Goal: Task Accomplishment & Management: Complete application form

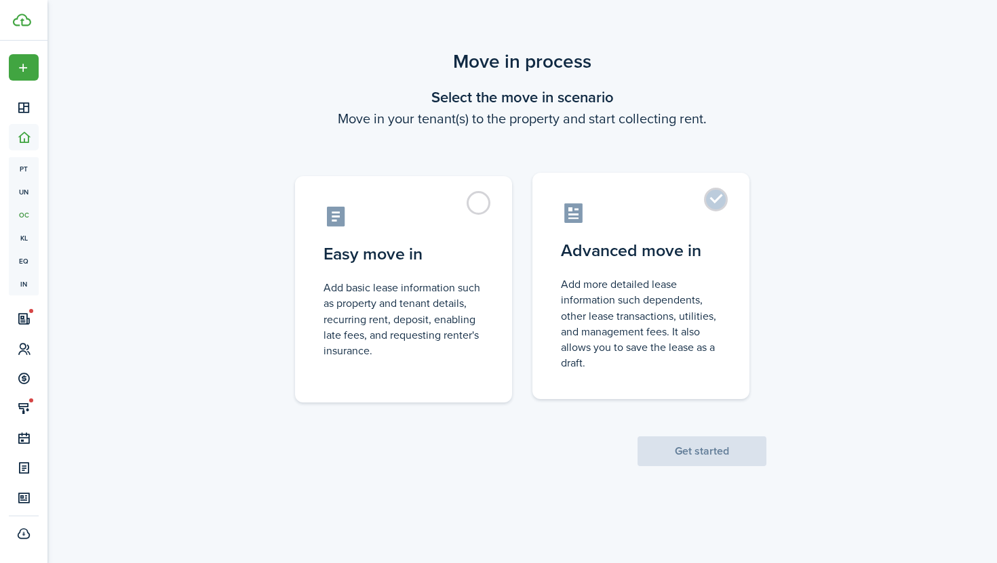
click at [635, 232] on label "Advanced move in Add more detailed lease information such dependents, other lea…" at bounding box center [640, 286] width 217 height 226
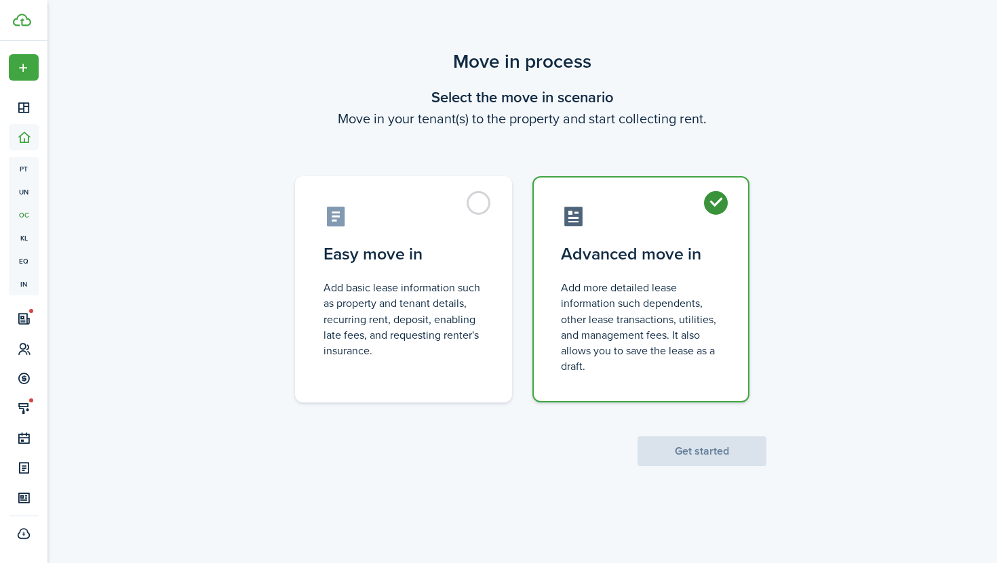
radio input "true"
click at [725, 447] on button "Get started" at bounding box center [701, 452] width 129 height 30
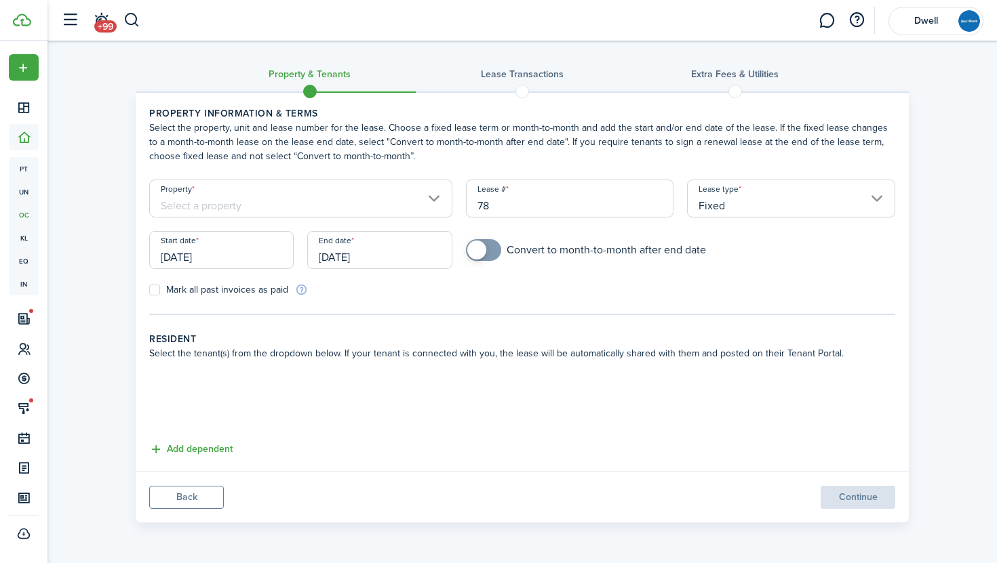
click at [188, 499] on button "Back" at bounding box center [186, 497] width 75 height 23
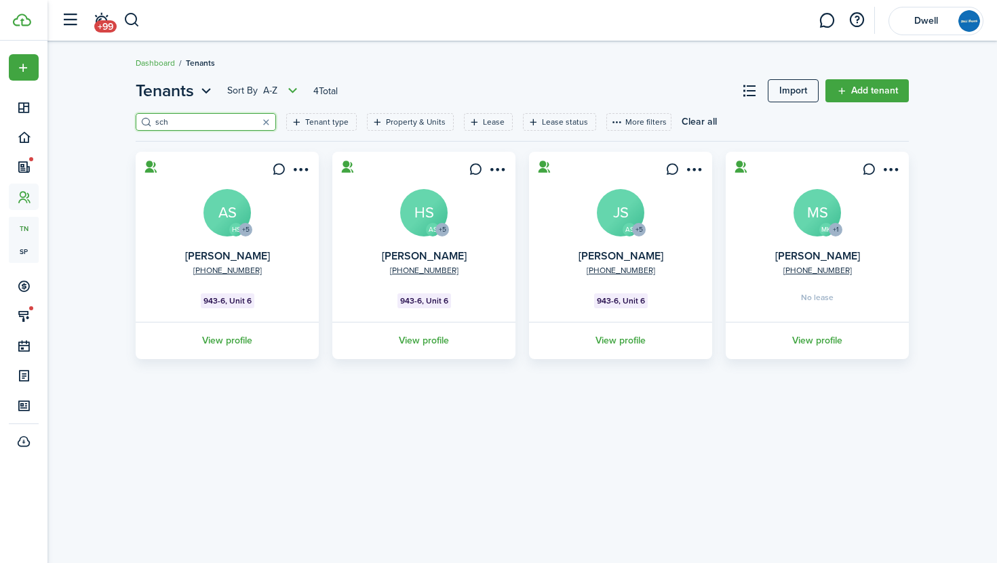
click at [416, 212] on avatar-text "HS" at bounding box center [423, 212] width 47 height 47
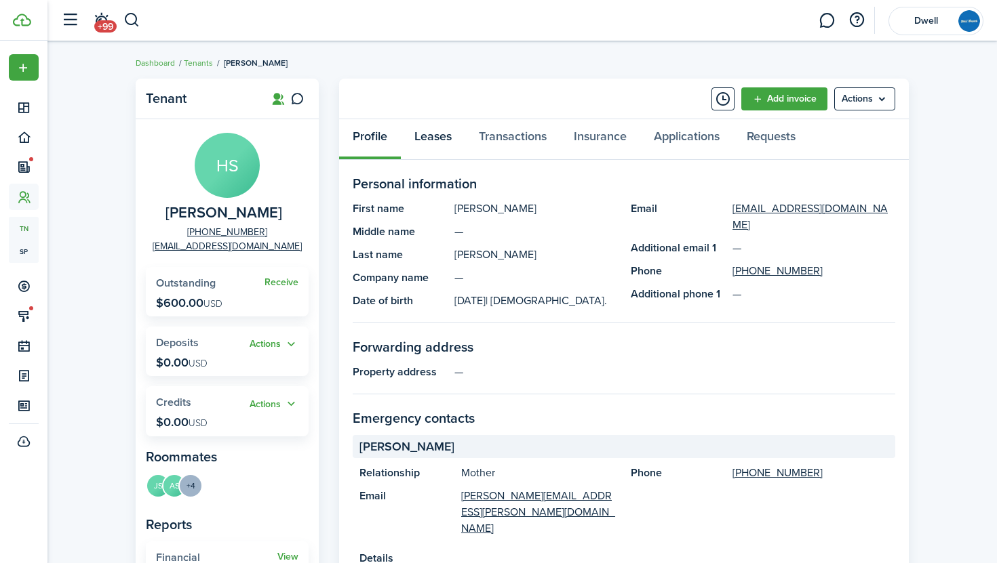
click at [446, 140] on link "Leases" at bounding box center [433, 139] width 64 height 41
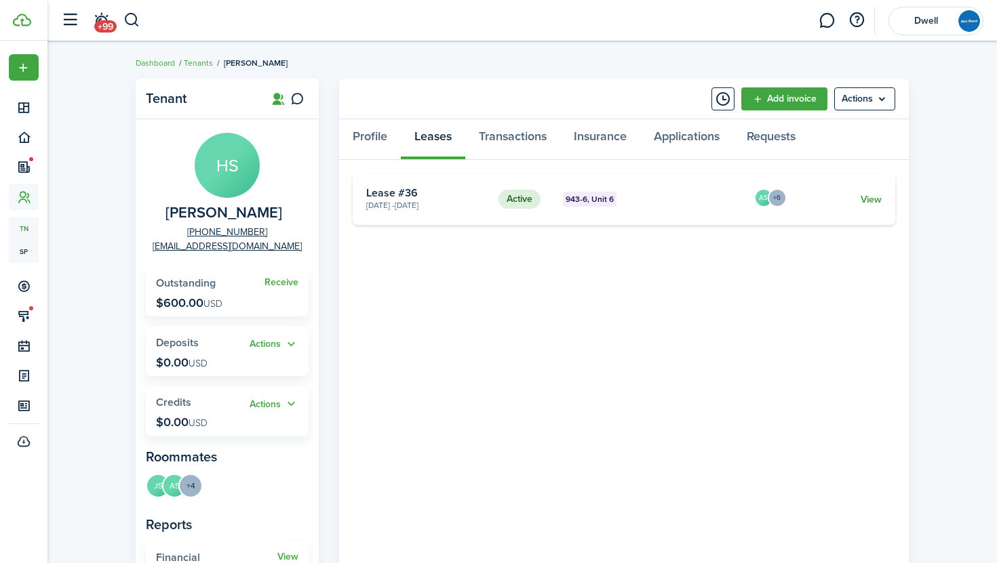
click at [868, 197] on link "View" at bounding box center [870, 200] width 21 height 14
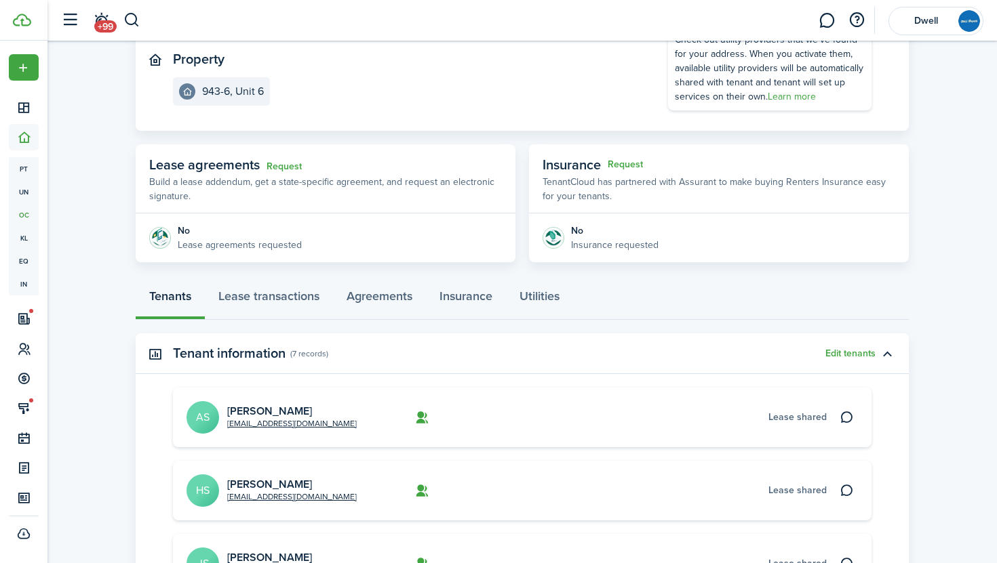
scroll to position [149, 0]
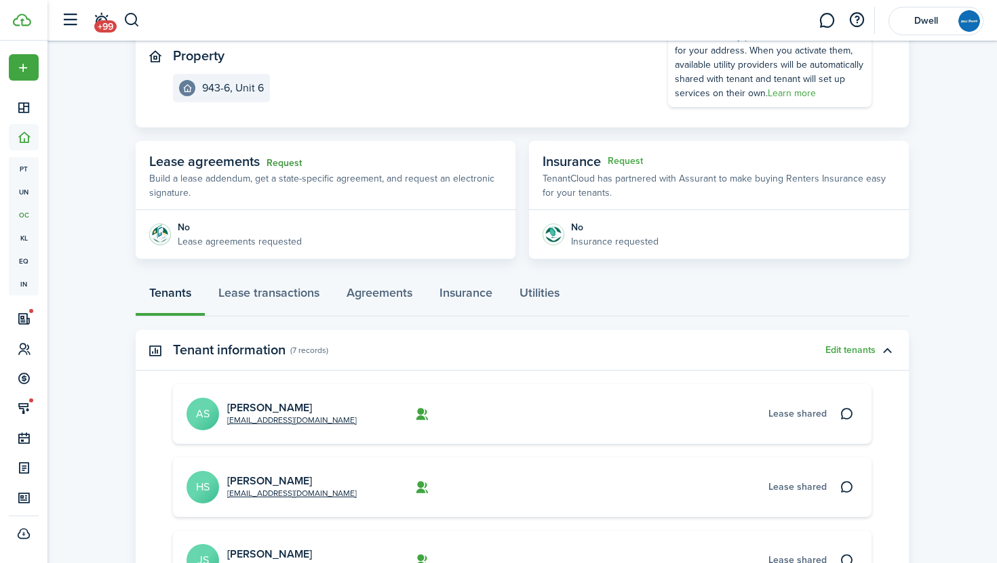
click at [274, 158] on link "Request" at bounding box center [283, 163] width 35 height 11
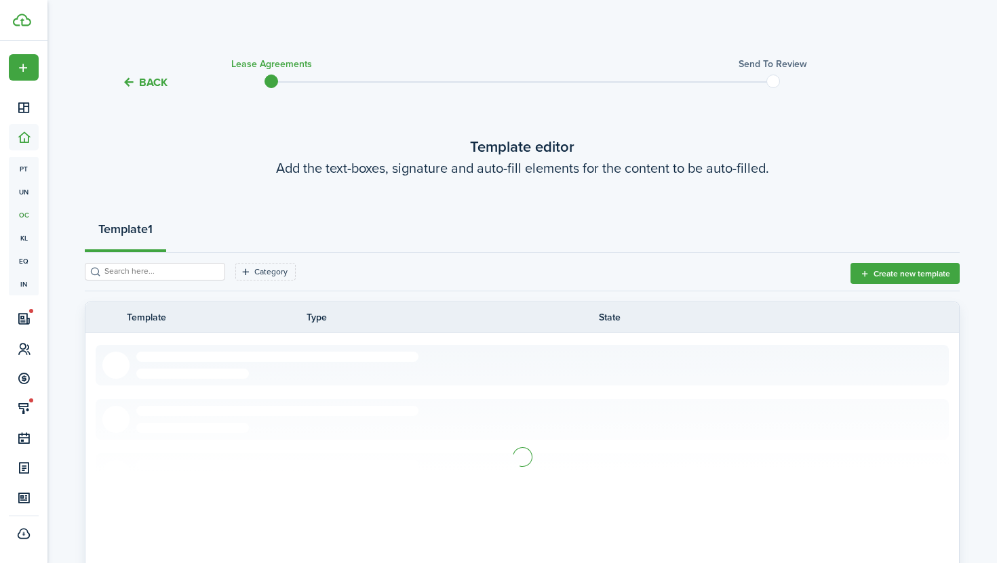
click at [156, 276] on input "search" at bounding box center [160, 271] width 119 height 13
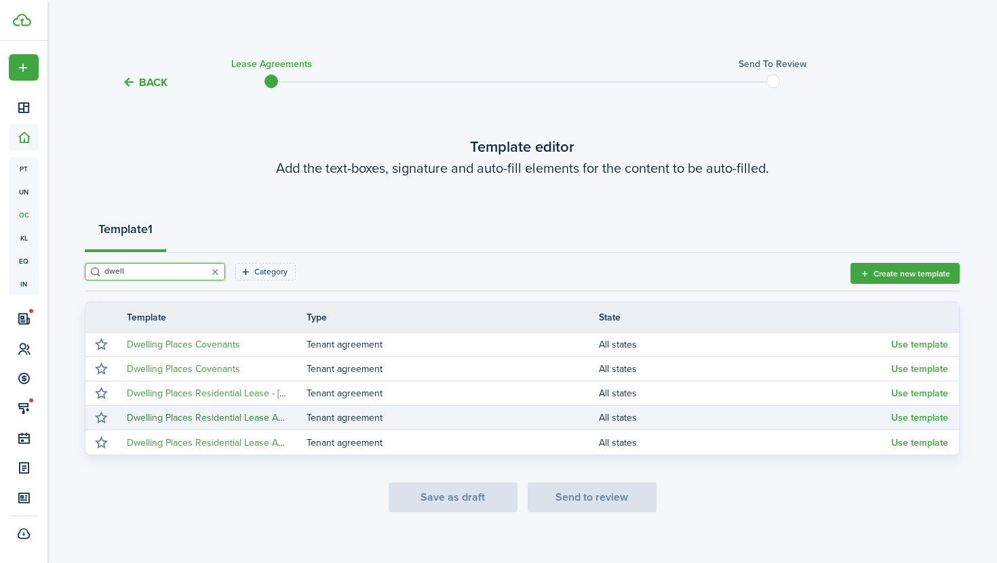
type input "dwell"
click at [243, 418] on link "Dwelling Places Residential Lease Agreement - New" at bounding box center [236, 418] width 219 height 14
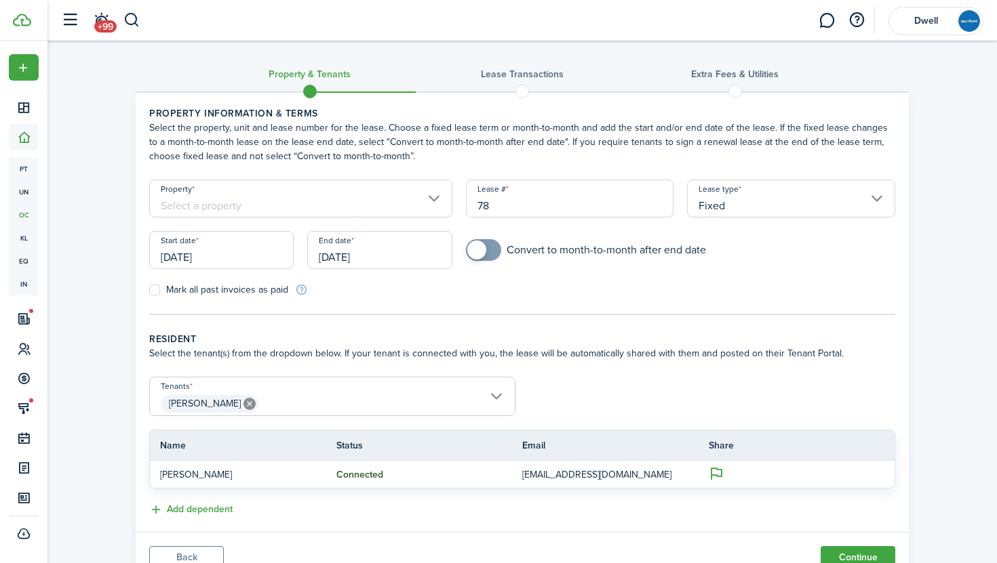
click at [336, 209] on input "Property" at bounding box center [300, 199] width 303 height 38
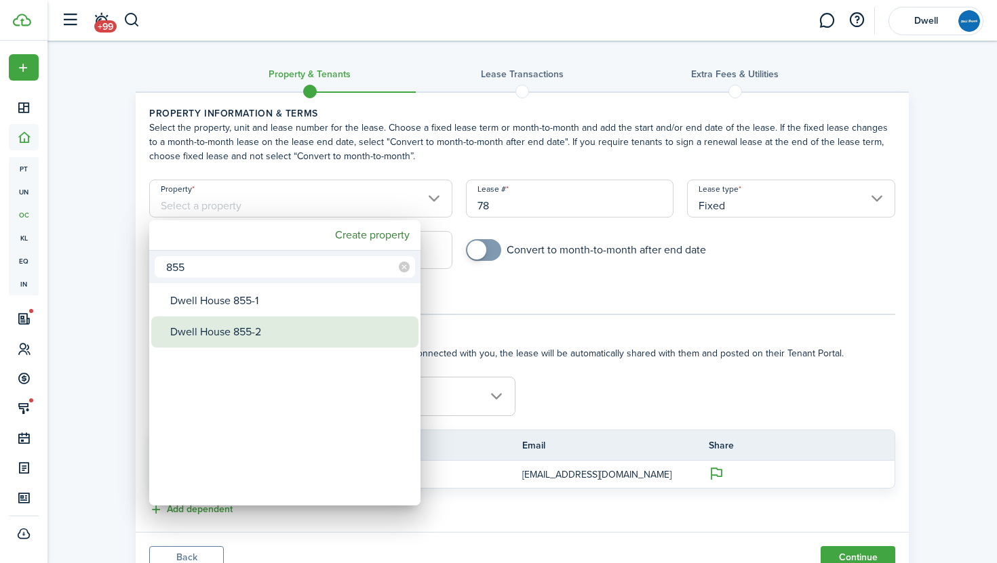
type input "855"
click at [305, 331] on div "Dwell House 855-2" at bounding box center [290, 332] width 240 height 31
type input "Dwell House 855-2"
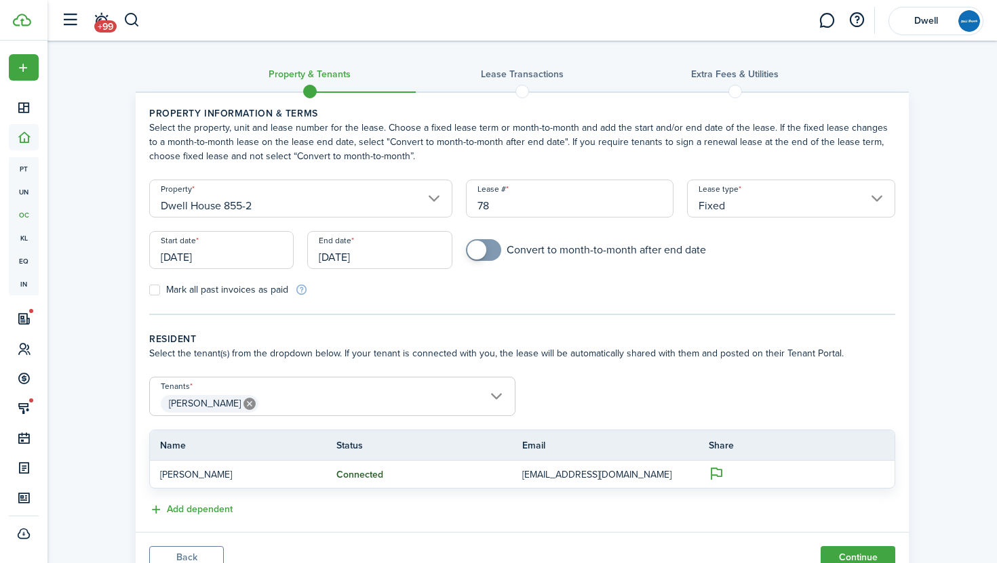
click at [489, 208] on input "78" at bounding box center [570, 199] width 208 height 38
type input "7"
click at [235, 256] on input "[DATE]" at bounding box center [221, 250] width 144 height 38
type input "34"
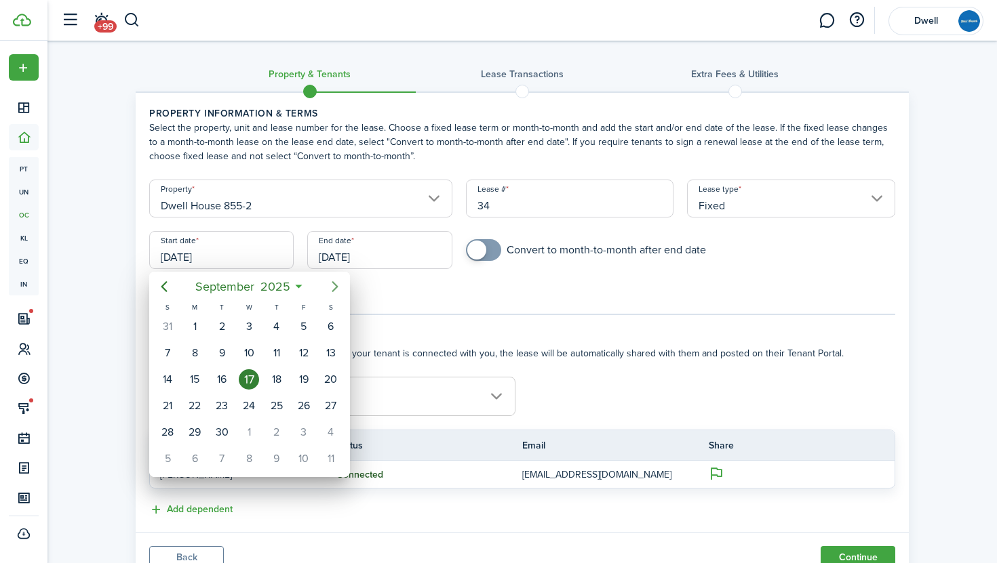
click at [334, 283] on icon "Next page" at bounding box center [335, 286] width 6 height 11
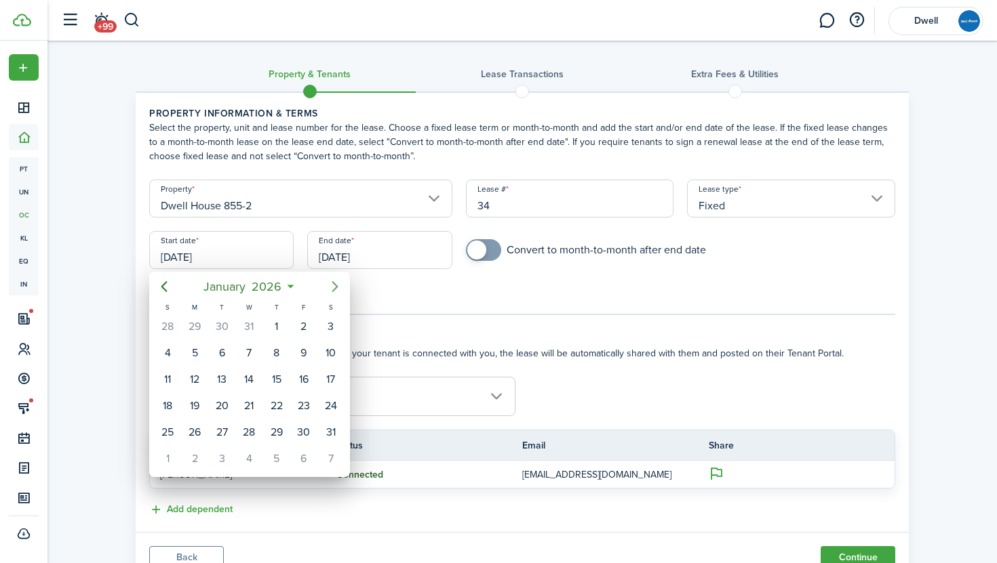
click at [334, 283] on icon "Next page" at bounding box center [335, 286] width 6 height 11
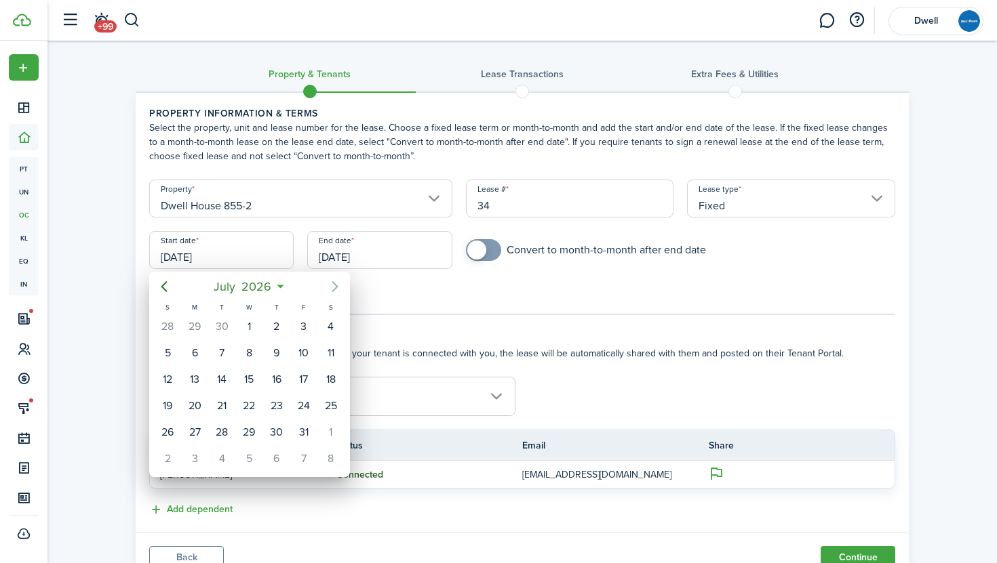
click at [334, 283] on icon "Next page" at bounding box center [335, 286] width 6 height 11
click at [334, 323] on div "1" at bounding box center [331, 327] width 20 height 20
type input "08/01/2026"
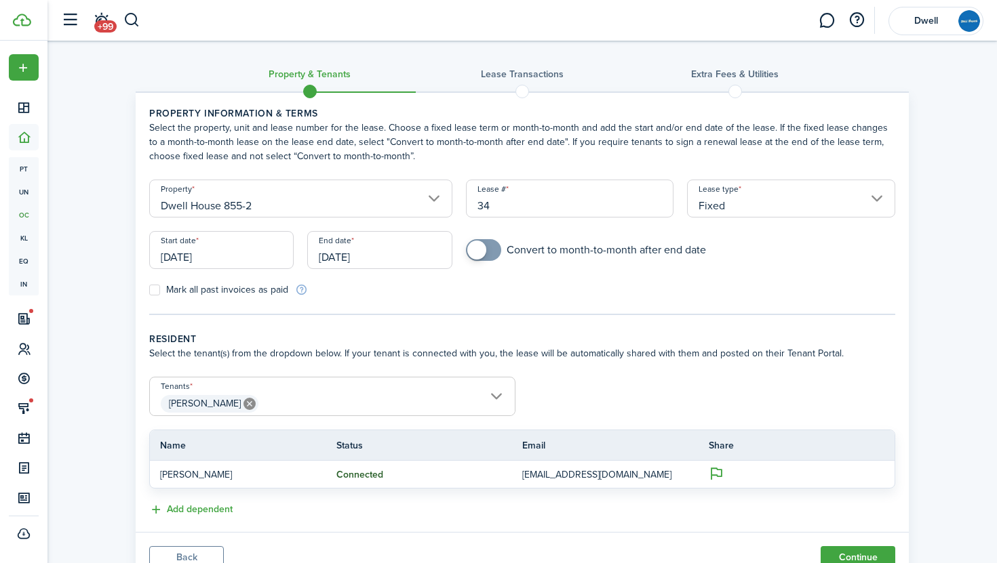
click at [349, 258] on input "[DATE]" at bounding box center [379, 250] width 144 height 38
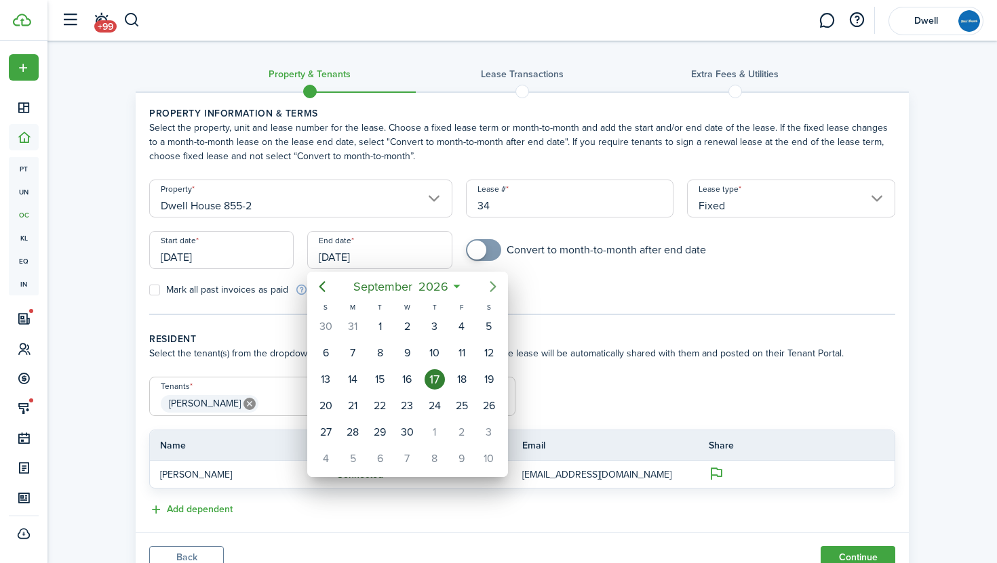
click at [488, 286] on icon "Next page" at bounding box center [493, 287] width 16 height 16
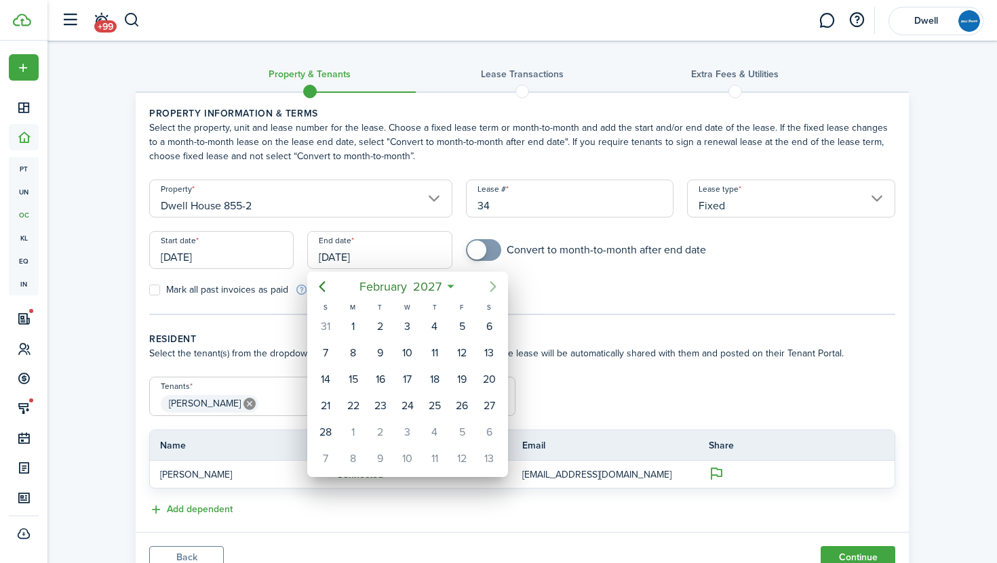
click at [488, 286] on icon "Next page" at bounding box center [493, 287] width 16 height 16
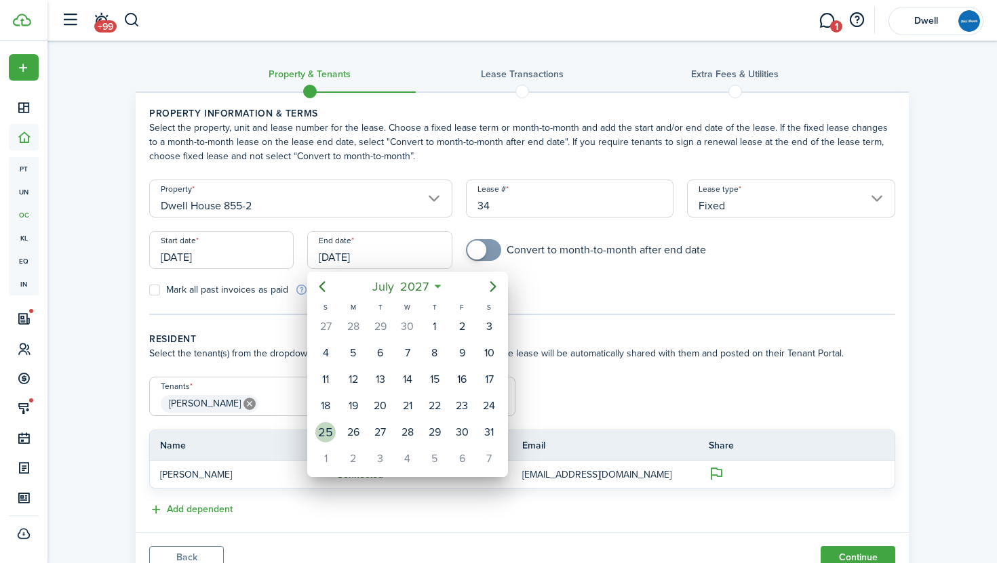
click at [329, 426] on div "25" at bounding box center [325, 432] width 20 height 20
type input "07/25/2027"
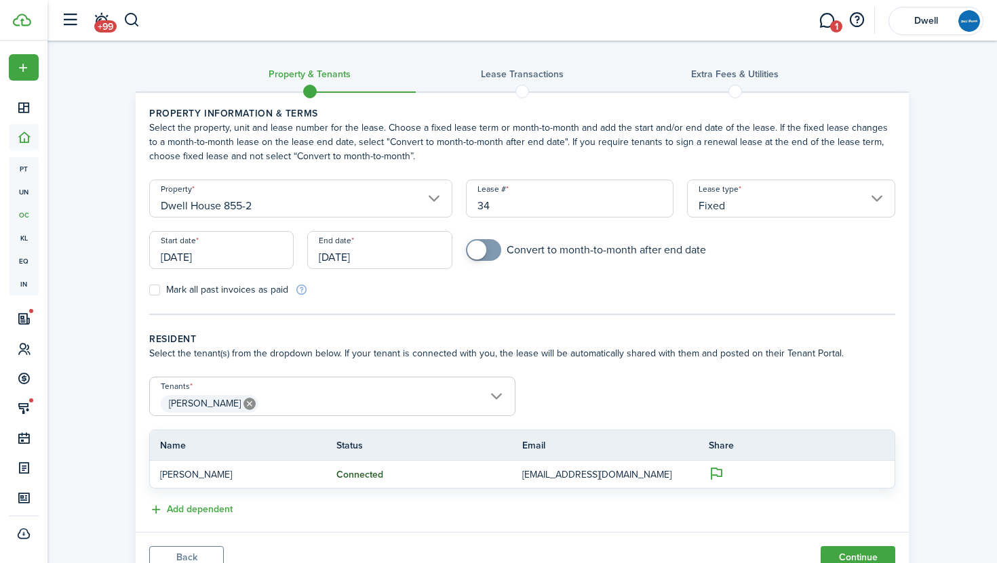
scroll to position [57, 0]
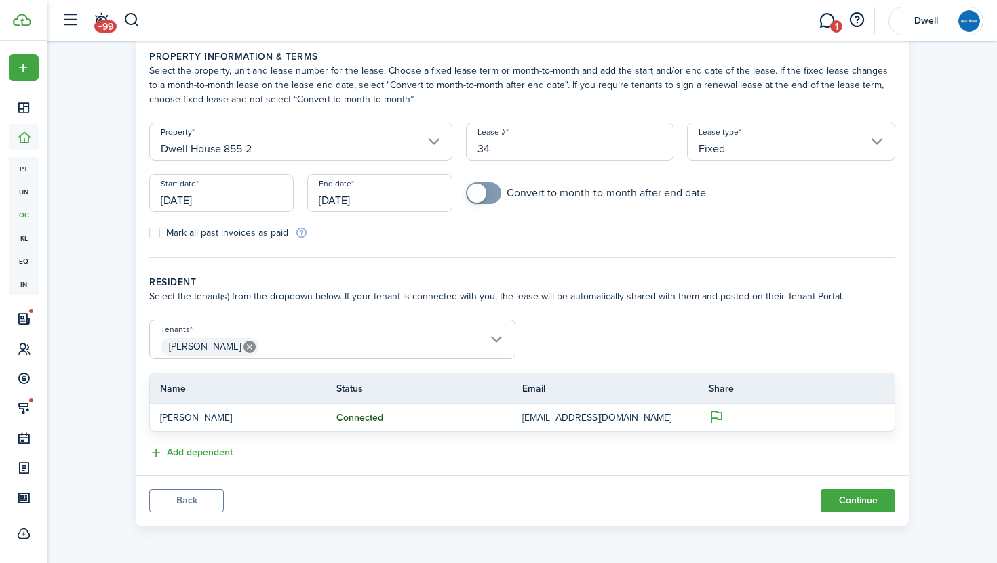
click at [275, 351] on span "Reese Craig" at bounding box center [332, 347] width 365 height 23
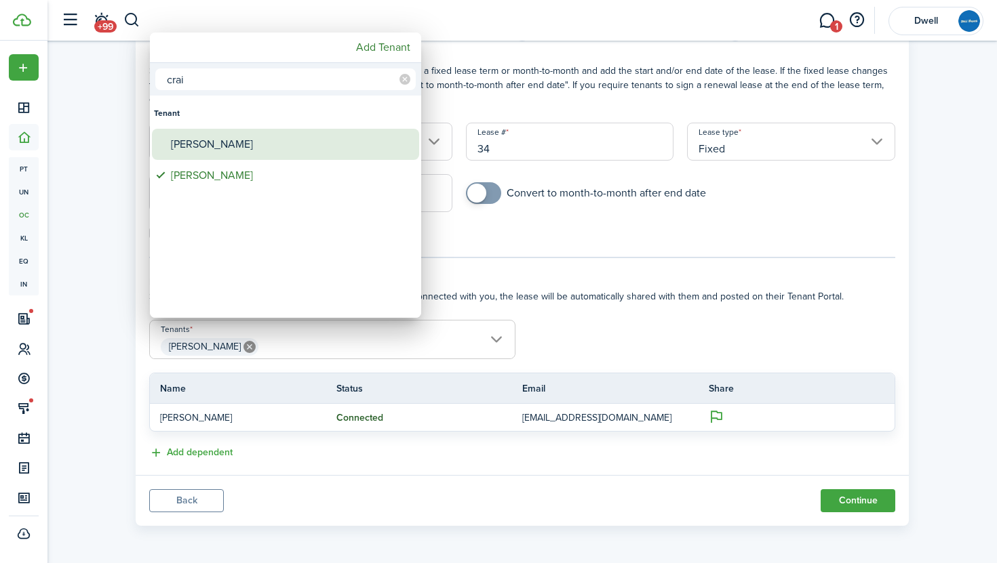
type input "crai"
click at [229, 132] on div "Tim Craig" at bounding box center [291, 144] width 240 height 31
type input "Reese Craig, Tim Craig"
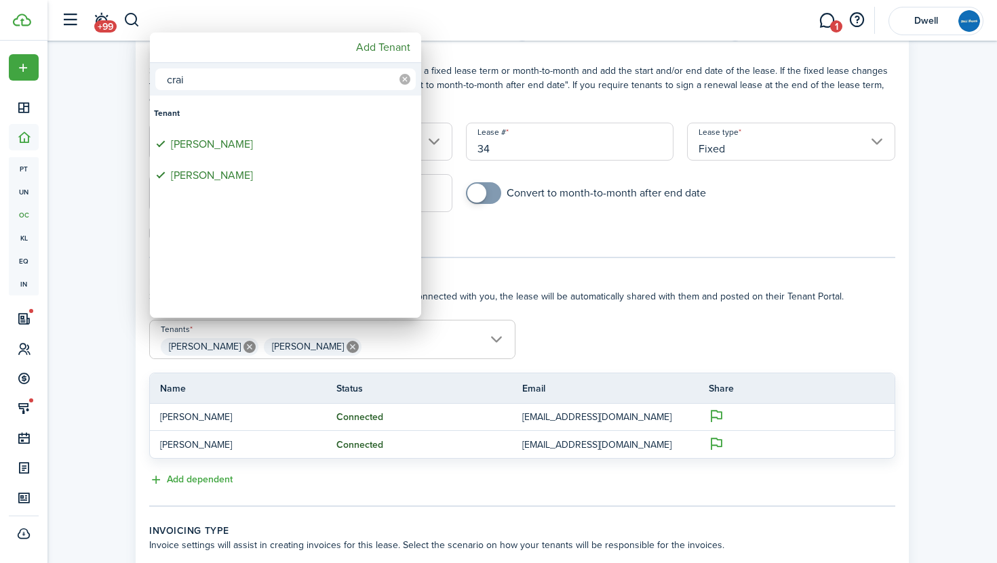
click at [400, 78] on icon at bounding box center [404, 79] width 11 height 11
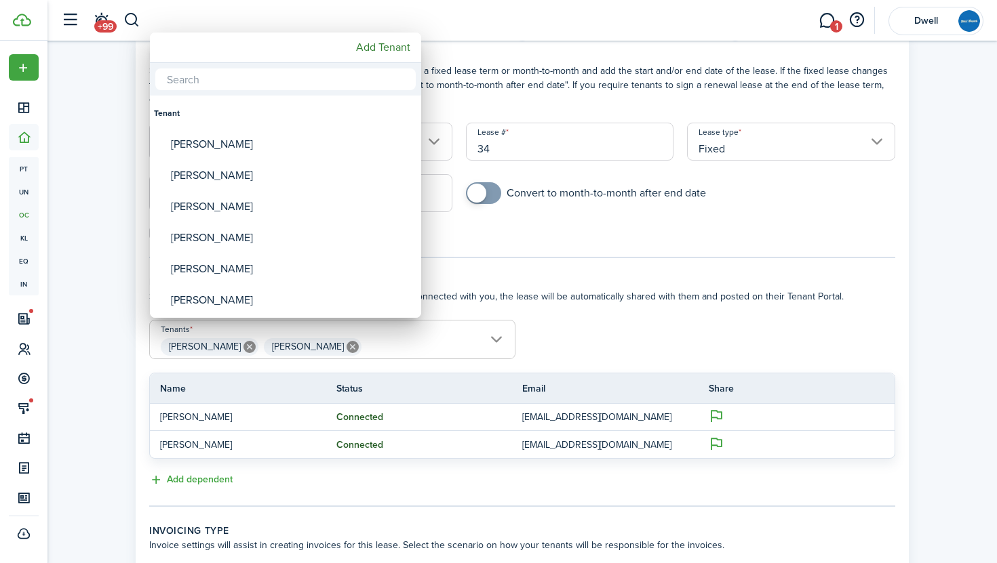
click at [332, 78] on input "text" at bounding box center [285, 79] width 260 height 22
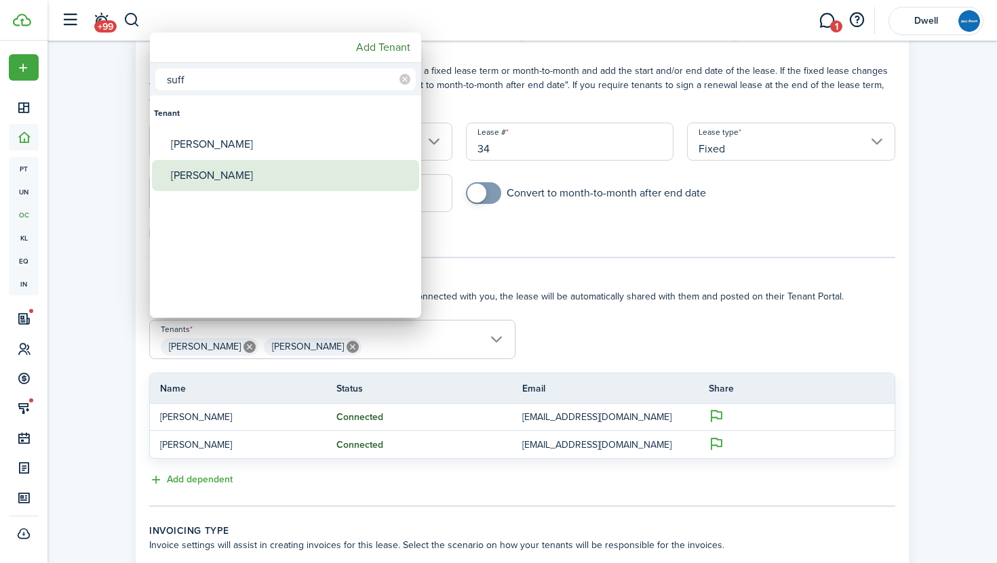
type input "suff"
click at [325, 176] on div "Anna Suffridge" at bounding box center [291, 175] width 240 height 31
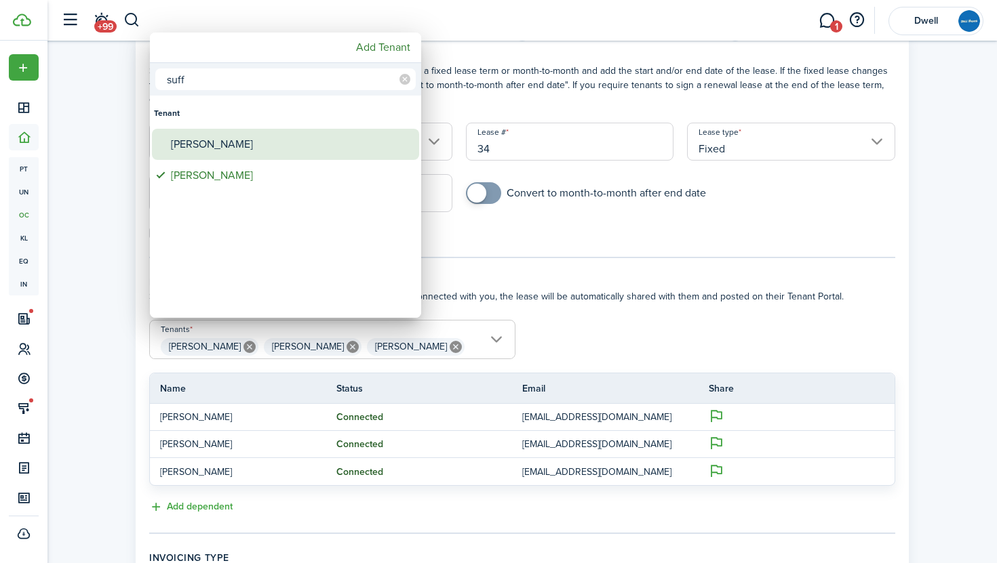
click at [315, 151] on div "Mary Suffridge" at bounding box center [291, 144] width 240 height 31
type input "Reese Craig, Tim Craig, Anna Suffridge, Mary Suffridge"
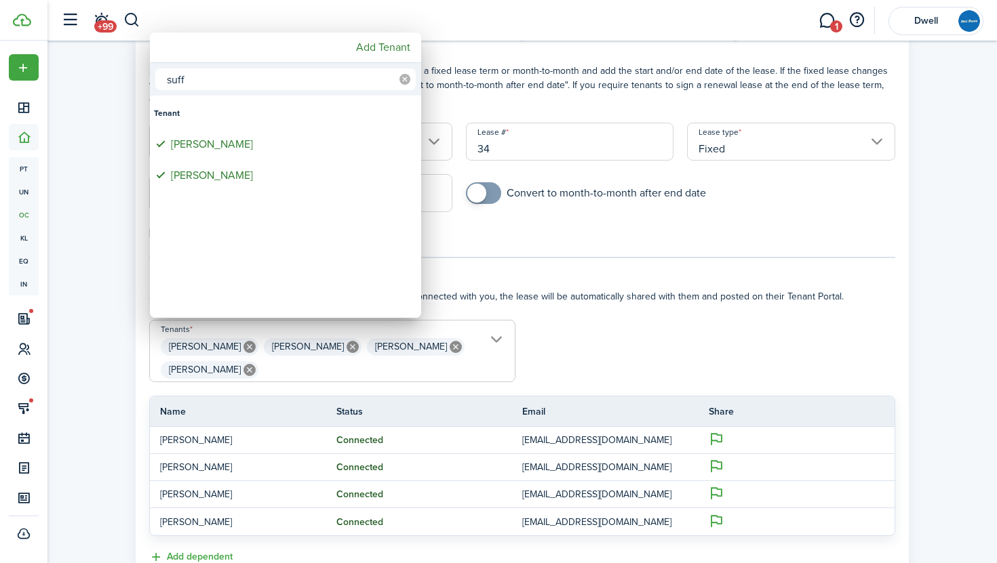
click at [403, 77] on icon at bounding box center [404, 79] width 11 height 11
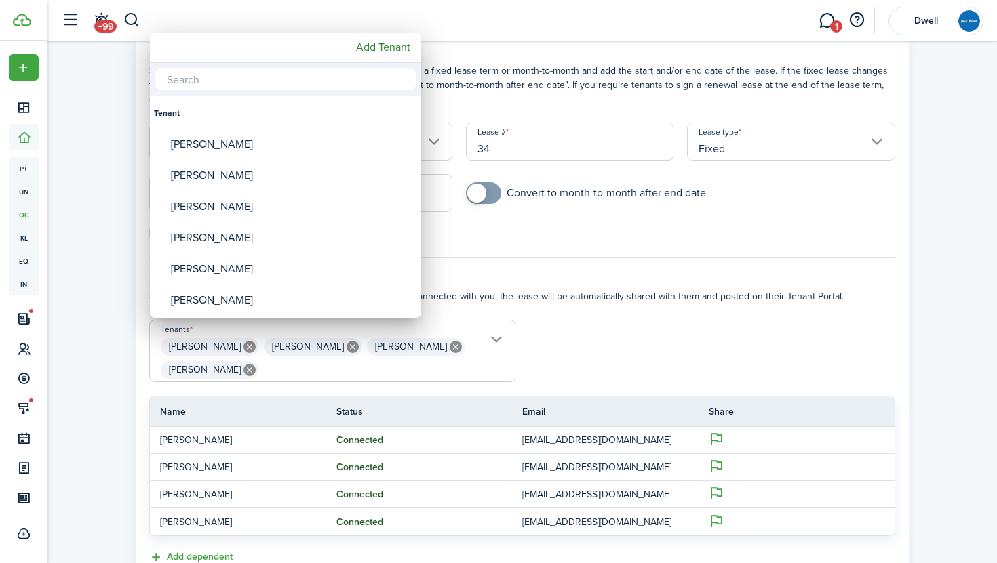
click at [329, 71] on input "text" at bounding box center [285, 79] width 260 height 22
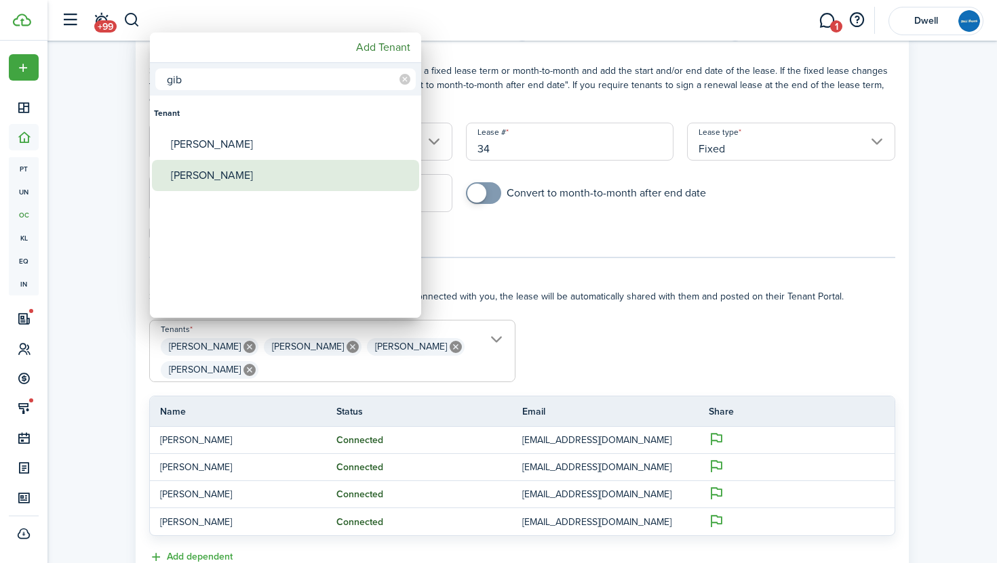
type input "gib"
click at [319, 174] on div "Adison Gibson" at bounding box center [291, 175] width 240 height 31
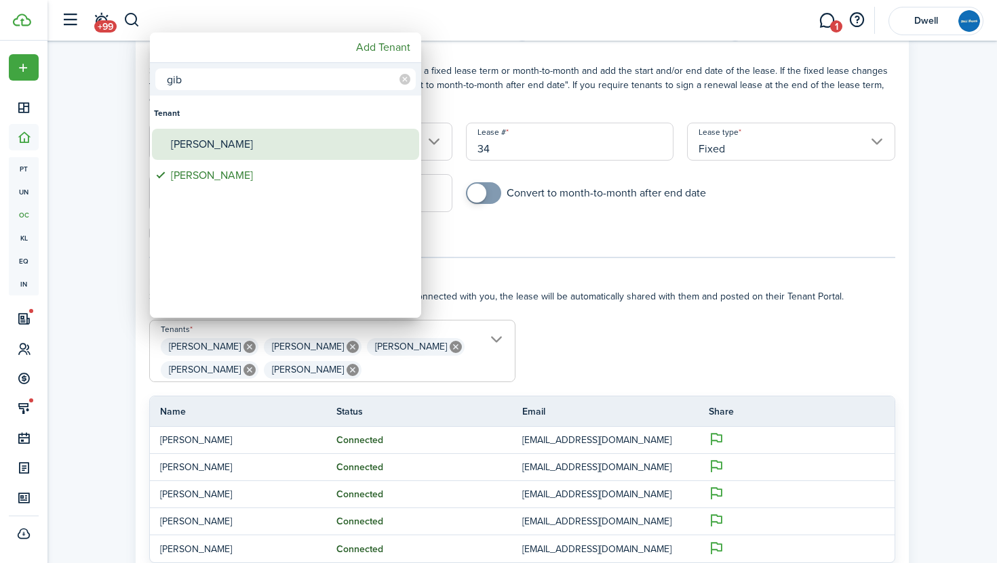
click at [300, 144] on div "Joe Gibson" at bounding box center [291, 144] width 240 height 31
type input "Reese Craig, Tim Craig, Anna Suffridge, Mary Suffridge, Adison Gibson, Joe Gibs…"
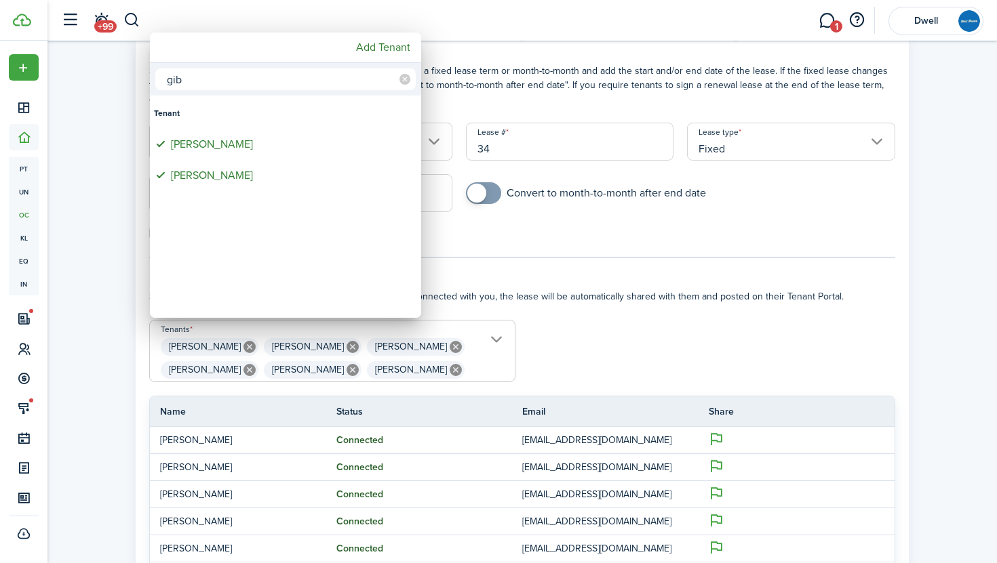
click at [454, 263] on div at bounding box center [499, 282] width 1214 height 780
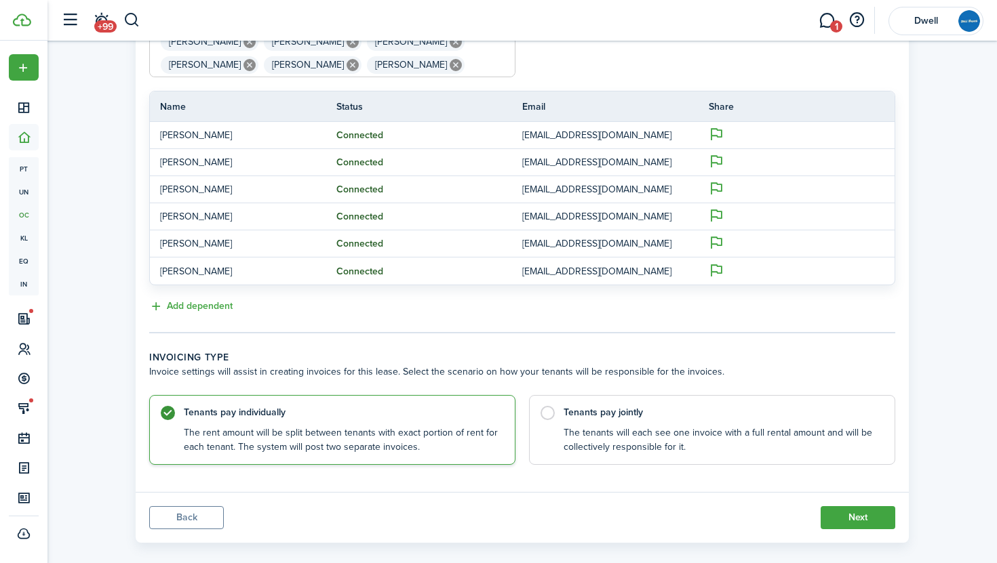
scroll to position [379, 0]
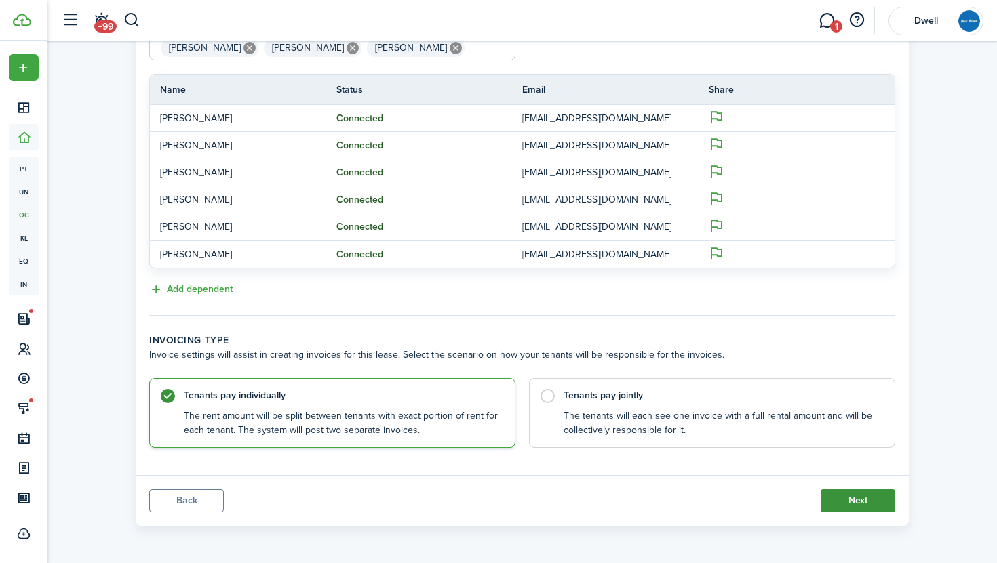
click at [847, 505] on button "Next" at bounding box center [857, 500] width 75 height 23
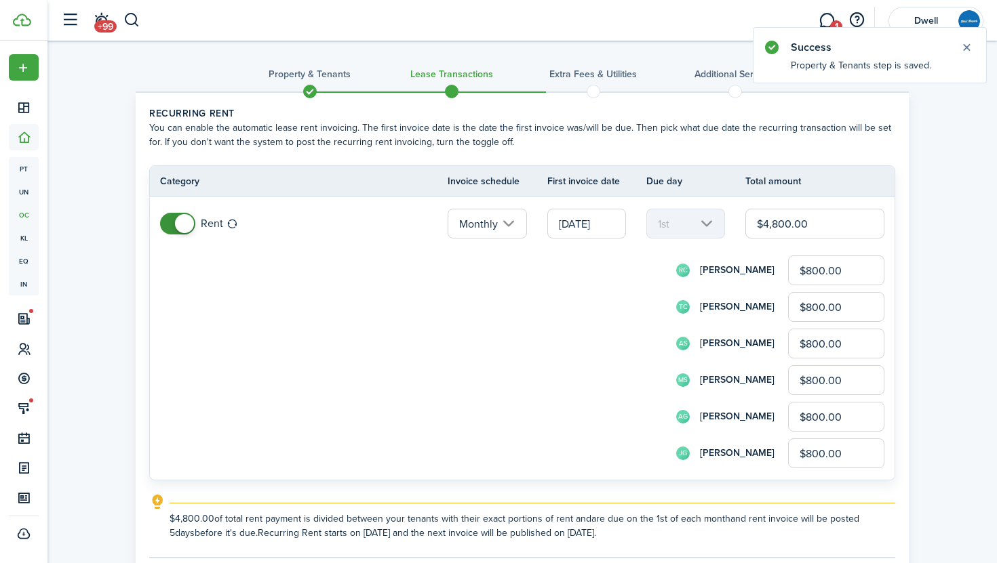
click at [813, 270] on input "$800.00" at bounding box center [836, 271] width 96 height 30
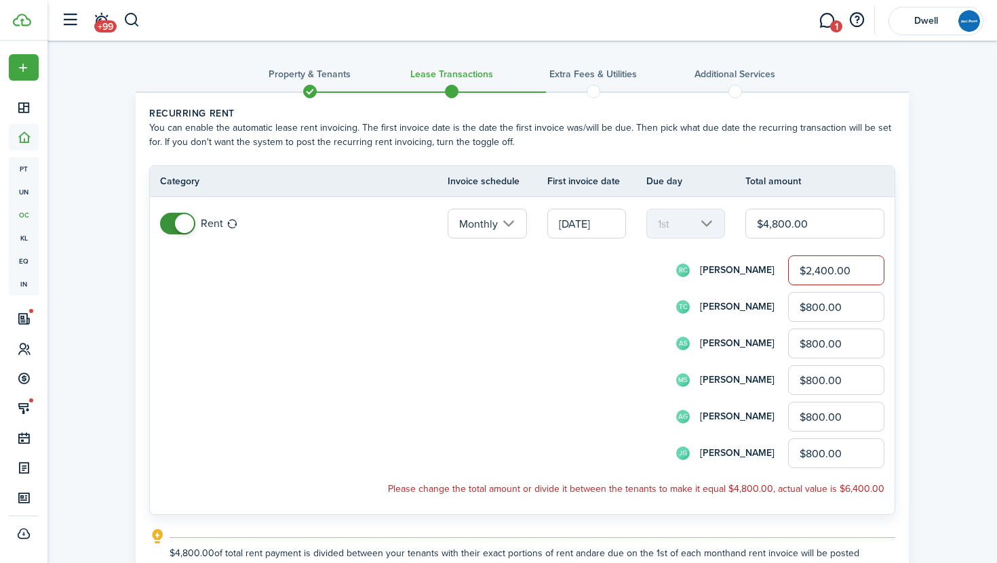
type input "$2,400.00"
type input "$0.00"
type input "$1,200.00"
type input "$0.00"
type input "$1,200.00"
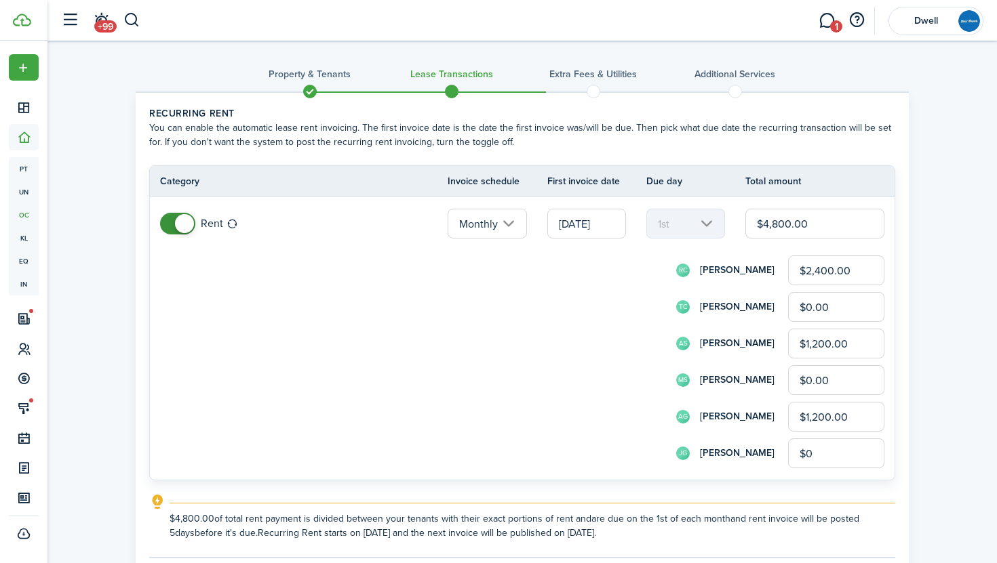
type input "$0.00"
click at [626, 473] on tr "Rent Monthly 08/01/2026 1st $4,800.00 RC Reese Craig $2,400.00 TC Tim Craig $0.…" at bounding box center [522, 338] width 744 height 283
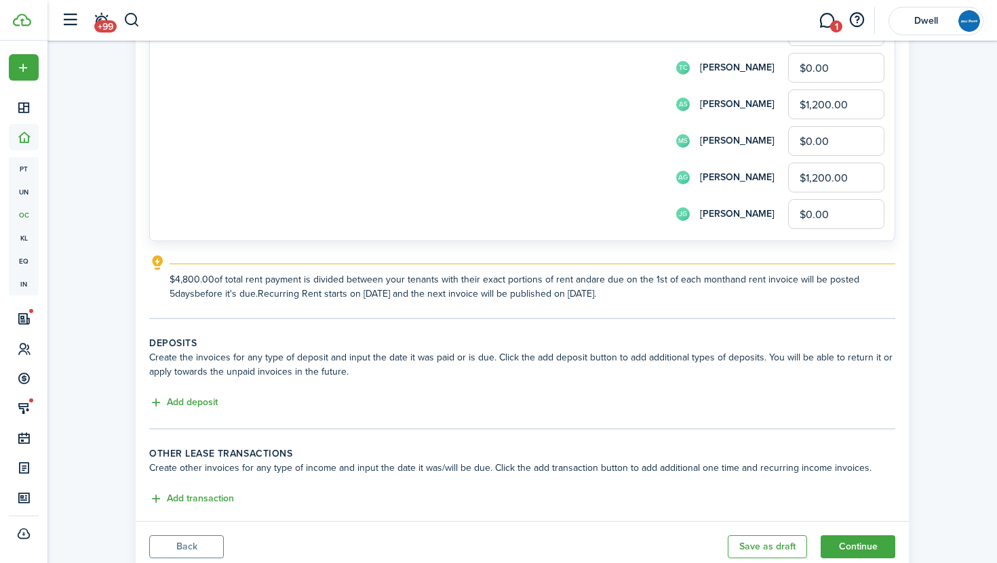
scroll to position [285, 0]
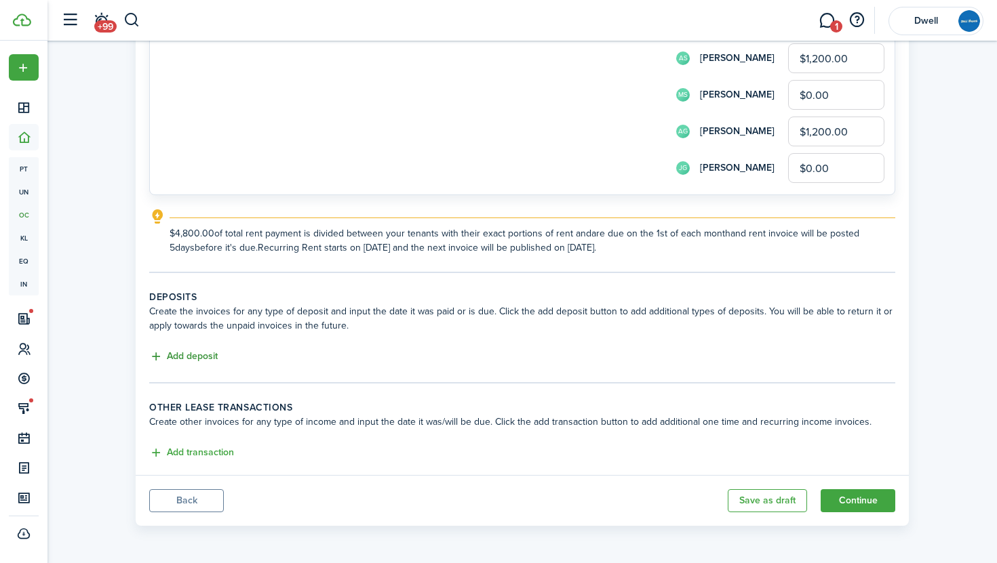
click at [188, 357] on button "Add deposit" at bounding box center [183, 357] width 68 height 16
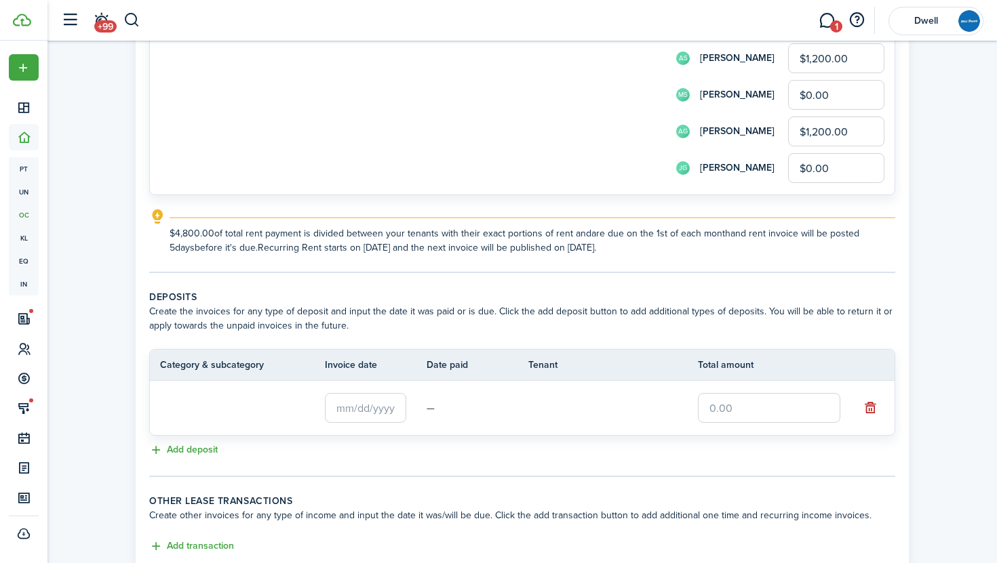
click at [361, 407] on input "text" at bounding box center [365, 408] width 81 height 30
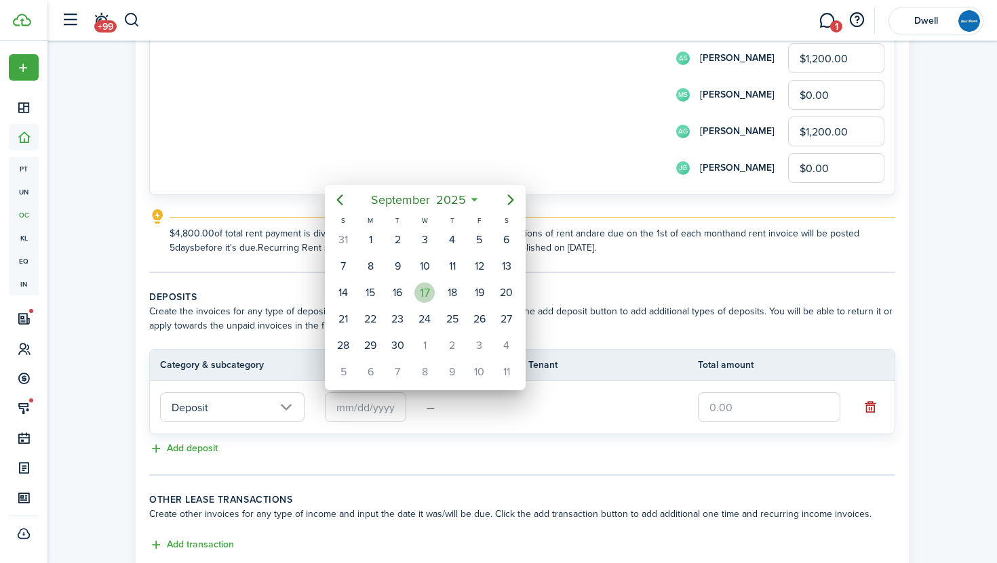
click at [427, 293] on div "17" at bounding box center [424, 293] width 20 height 20
type input "[DATE]"
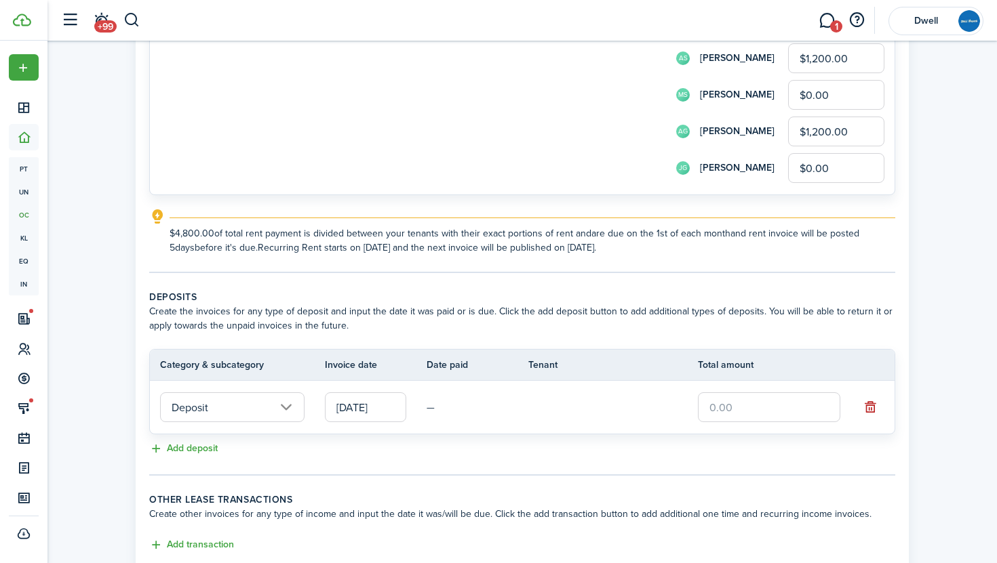
click at [741, 408] on input "text" at bounding box center [769, 408] width 142 height 30
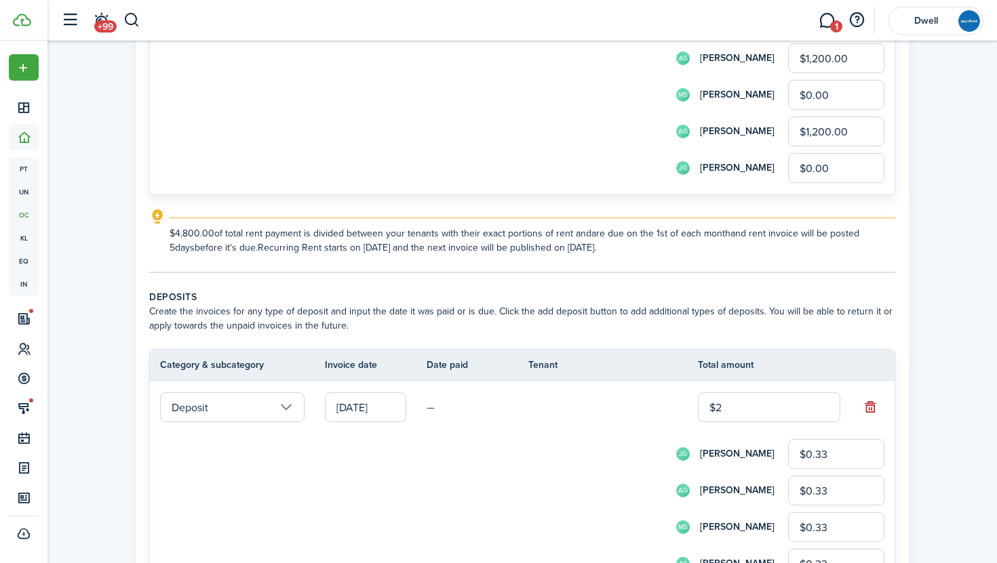
type input "$24"
type input "$4.00"
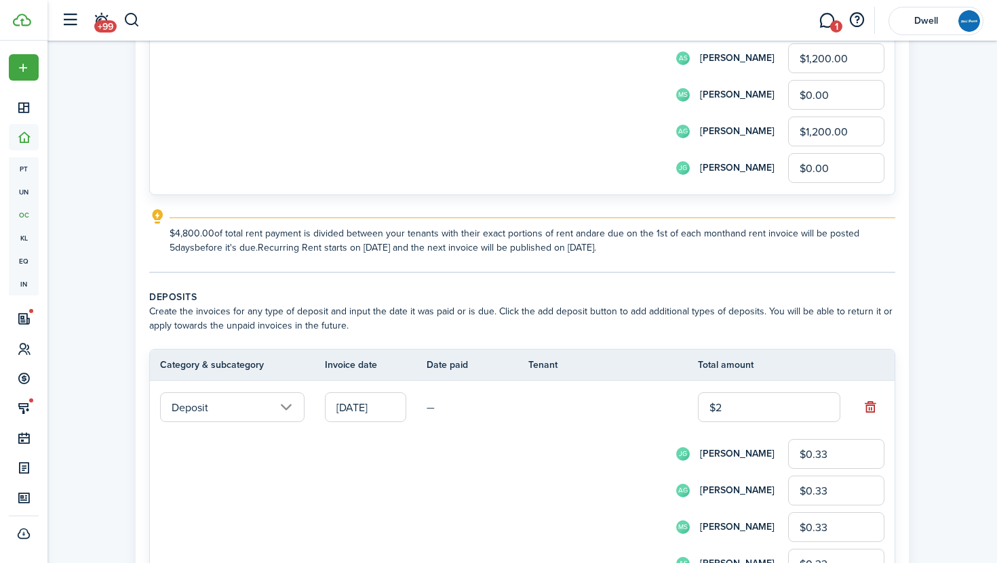
type input "$4.00"
type input "$240"
type input "$40.00"
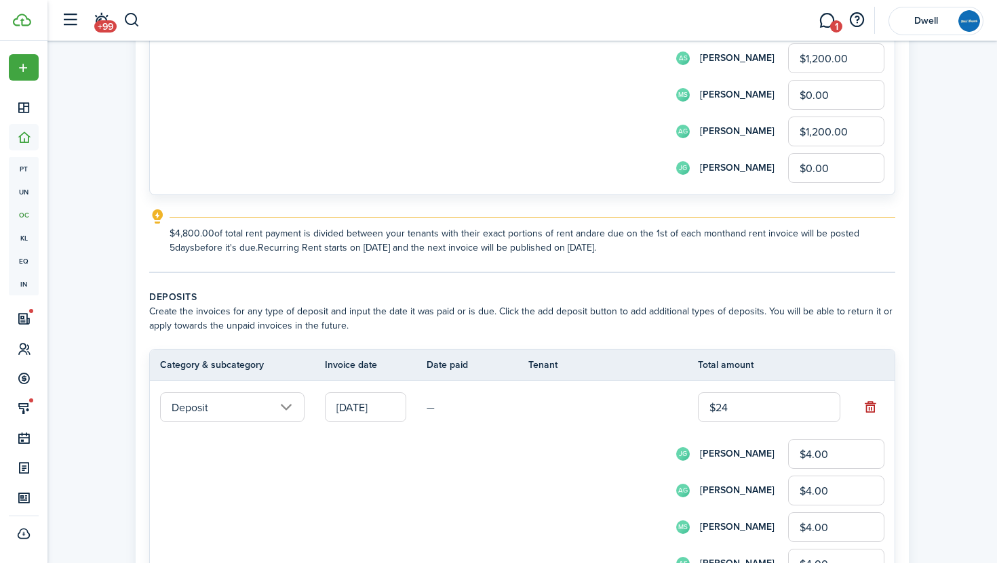
type input "$40.00"
type input "$2,400"
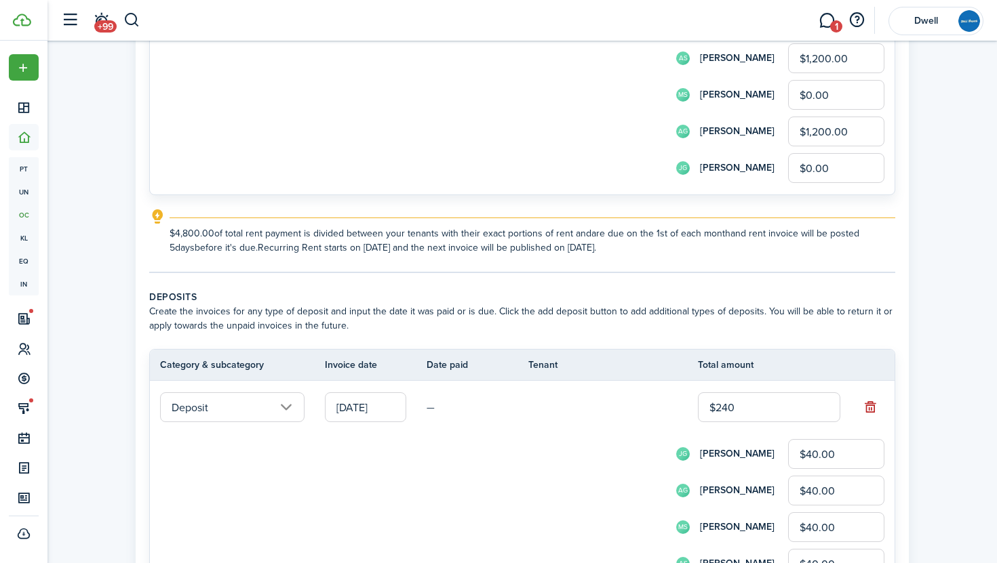
type input "$400.00"
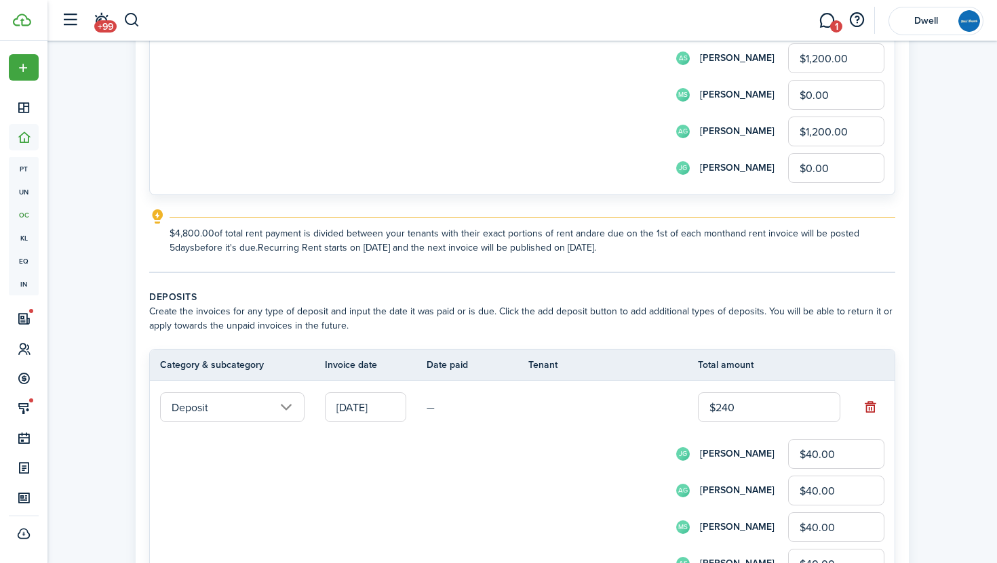
type input "$400.00"
type input "$2,400.00"
click at [851, 389] on td "$2,400.00" at bounding box center [779, 407] width 163 height 37
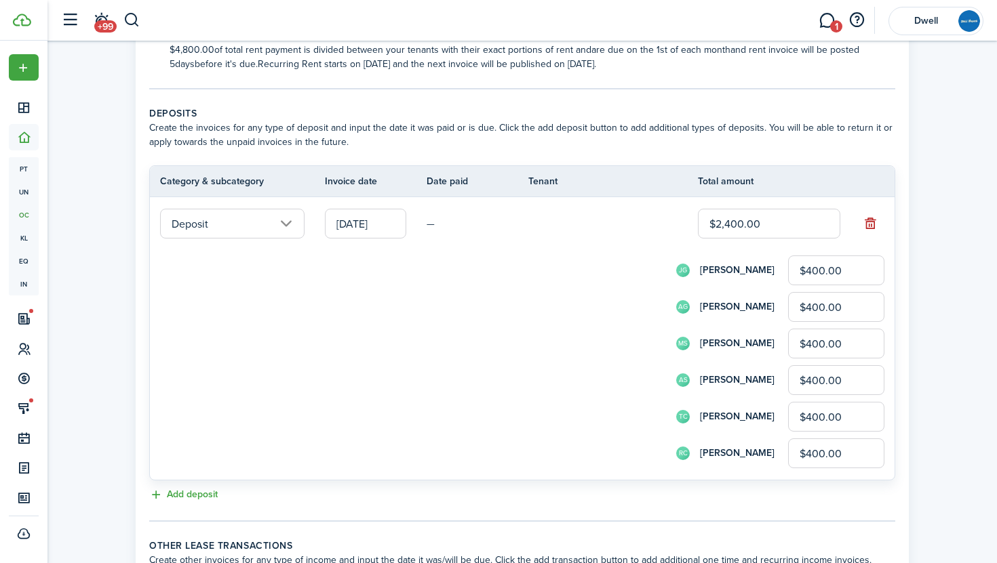
scroll to position [479, 0]
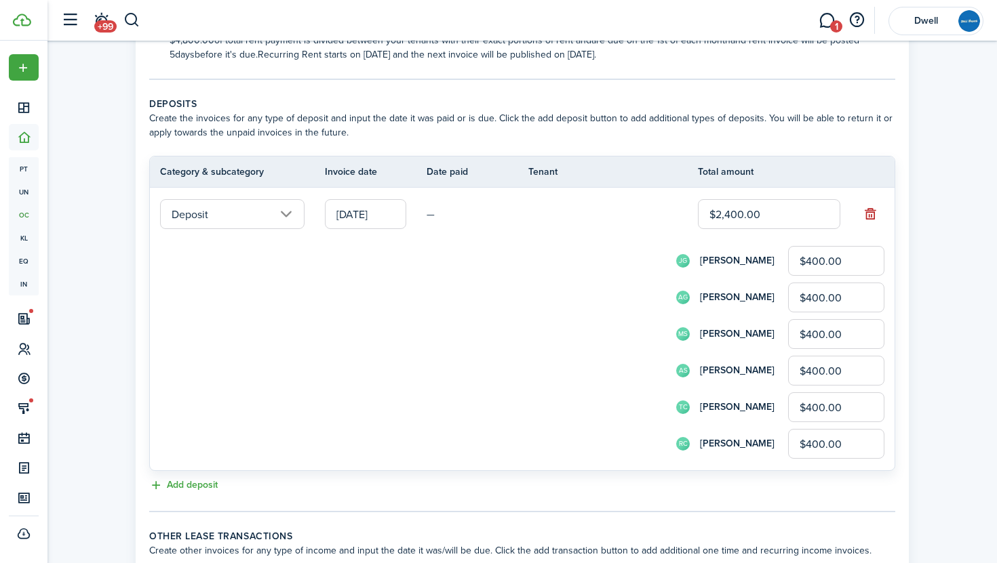
click at [812, 261] on input "$400.00" at bounding box center [836, 261] width 96 height 30
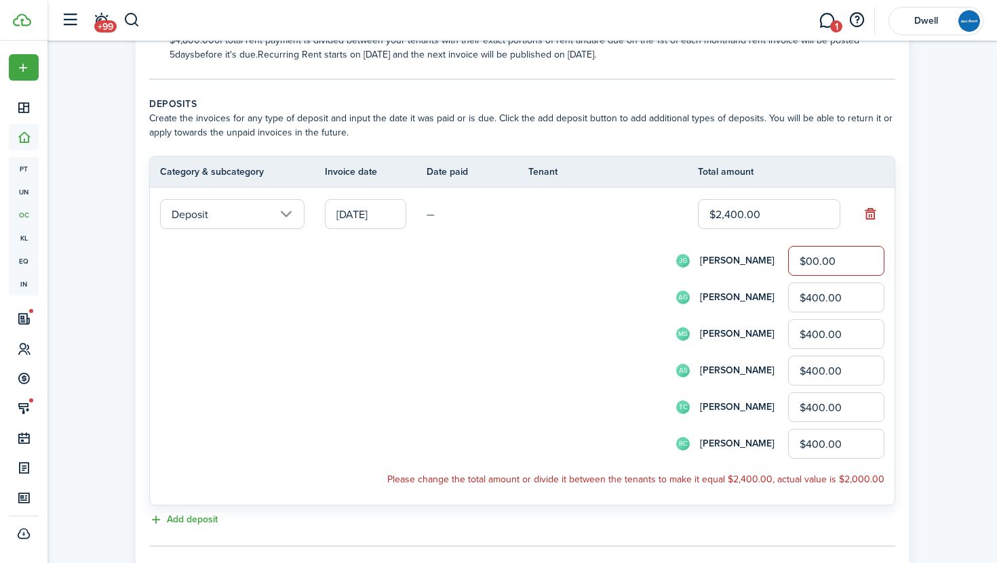
type input "$0.00"
type input "$600.00"
type input "$0.00"
type input "$600.00"
type input "$0.00"
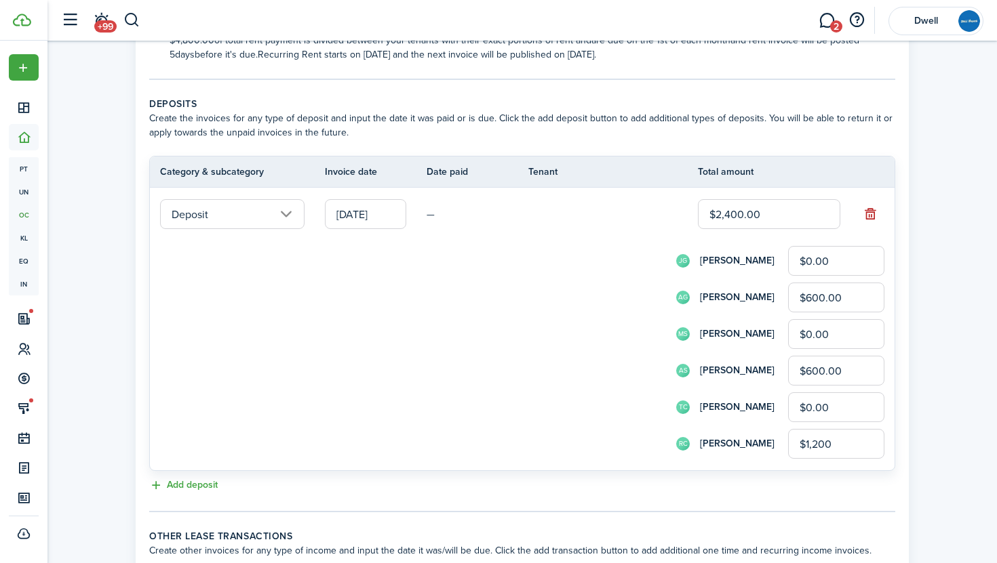
type input "$1,200.00"
click at [897, 384] on panel-main-body "Recurring rent You can enable the automatic lease rent invoicing. The first inv…" at bounding box center [522, 109] width 773 height 990
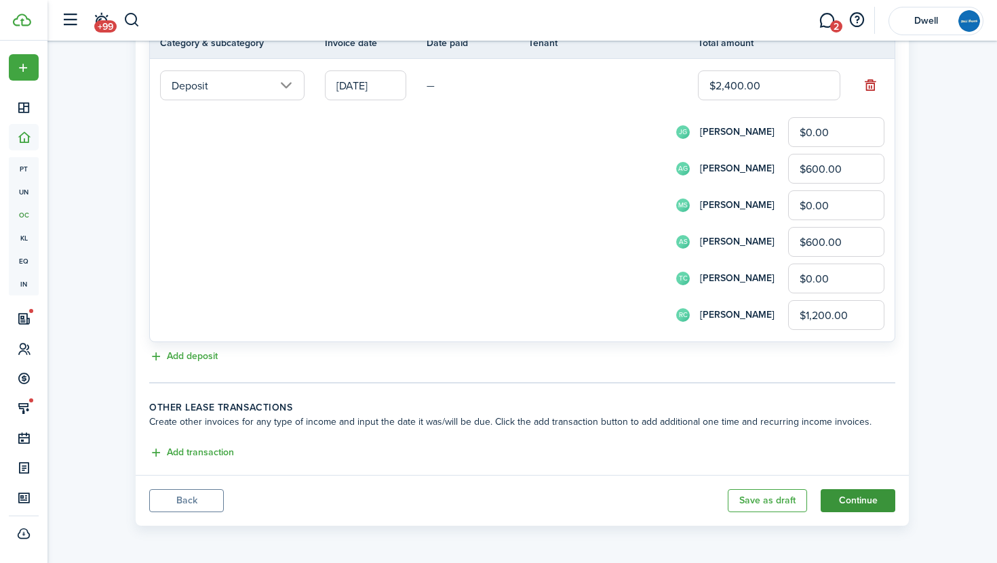
click at [866, 508] on button "Continue" at bounding box center [857, 500] width 75 height 23
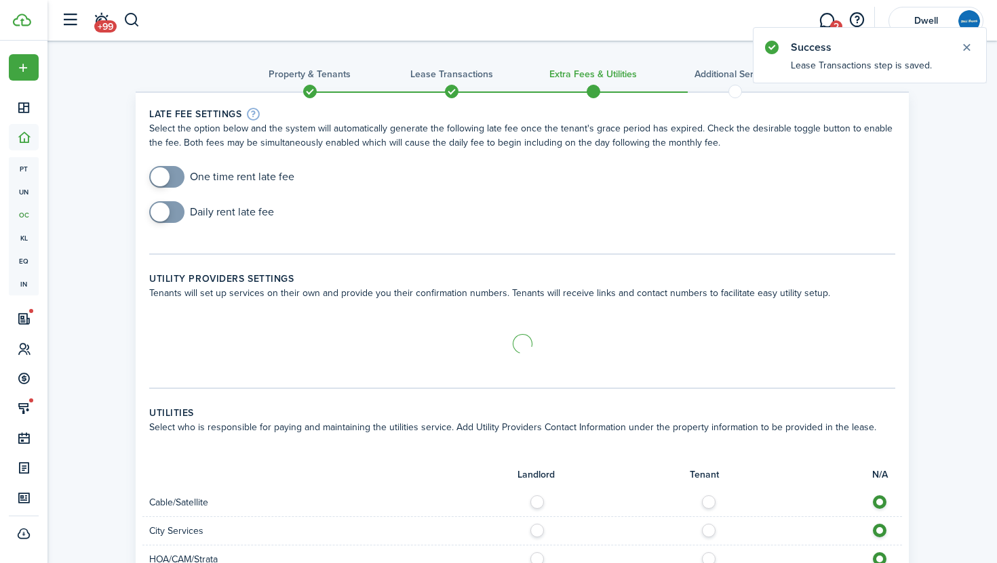
checkbox input "true"
click at [174, 178] on span at bounding box center [167, 177] width 14 height 22
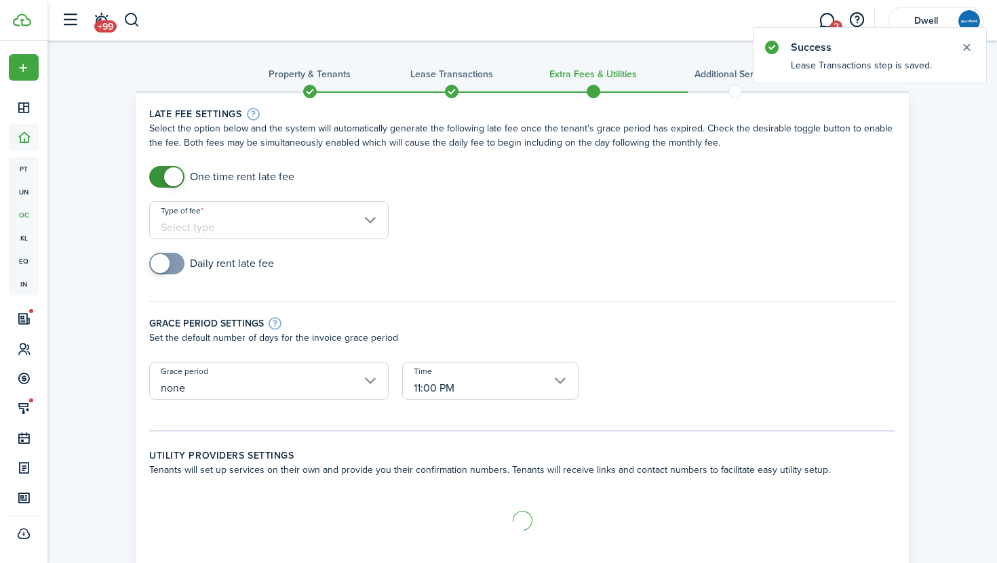
click at [308, 226] on input "Type of fee" at bounding box center [268, 220] width 239 height 38
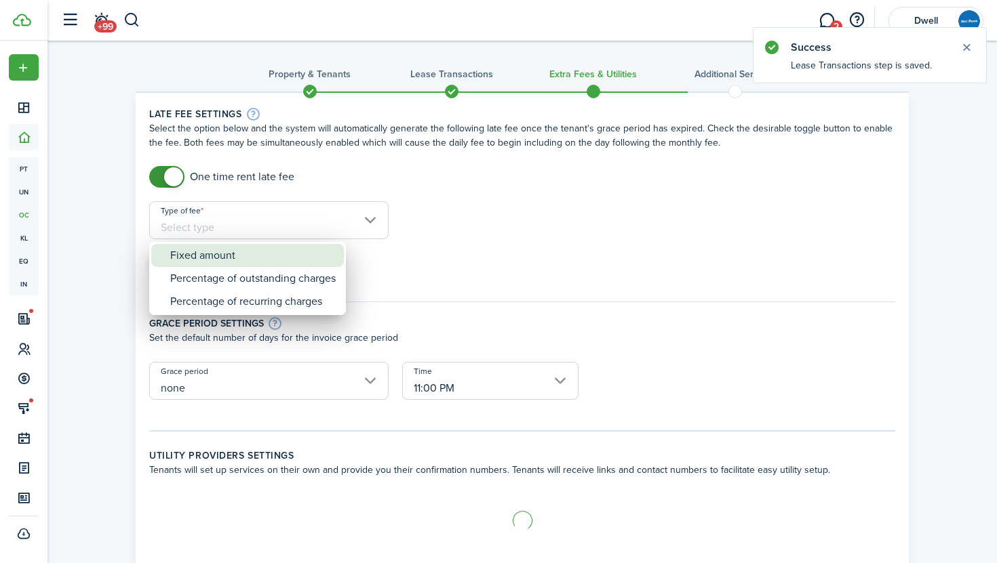
click at [308, 258] on div "Fixed amount" at bounding box center [252, 255] width 165 height 23
type input "Fixed amount"
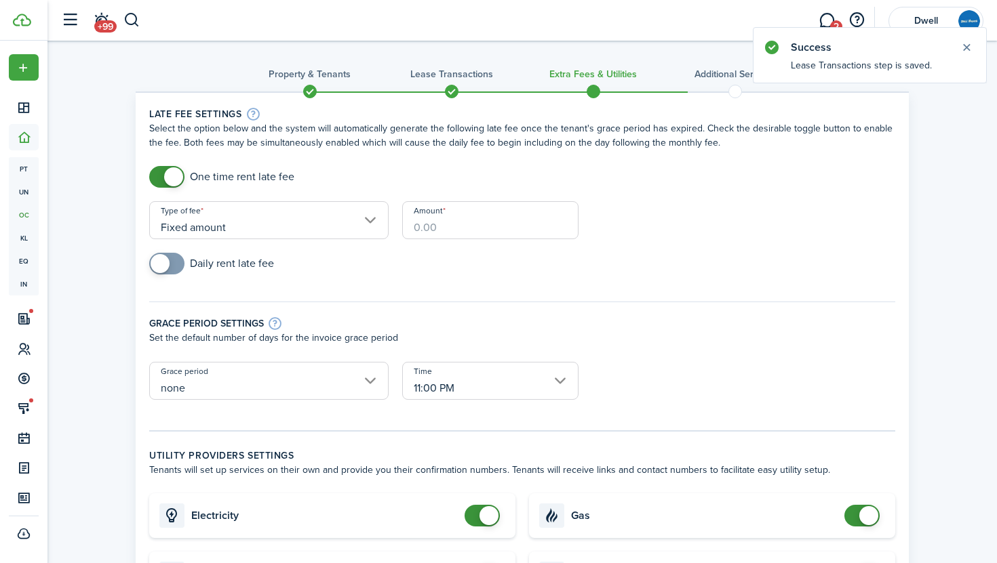
click at [472, 220] on input "Amount" at bounding box center [490, 220] width 176 height 38
type input "$100.00"
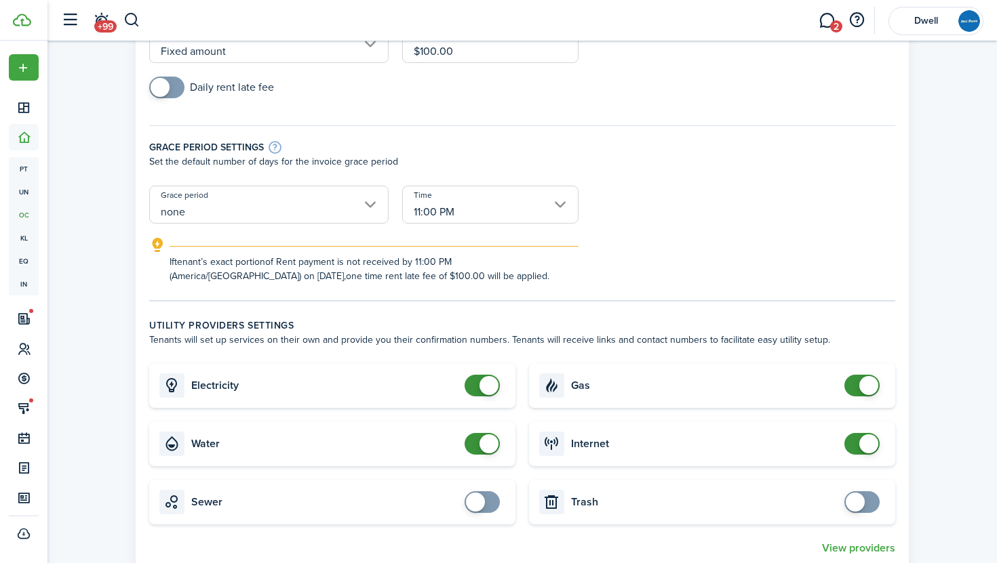
scroll to position [191, 0]
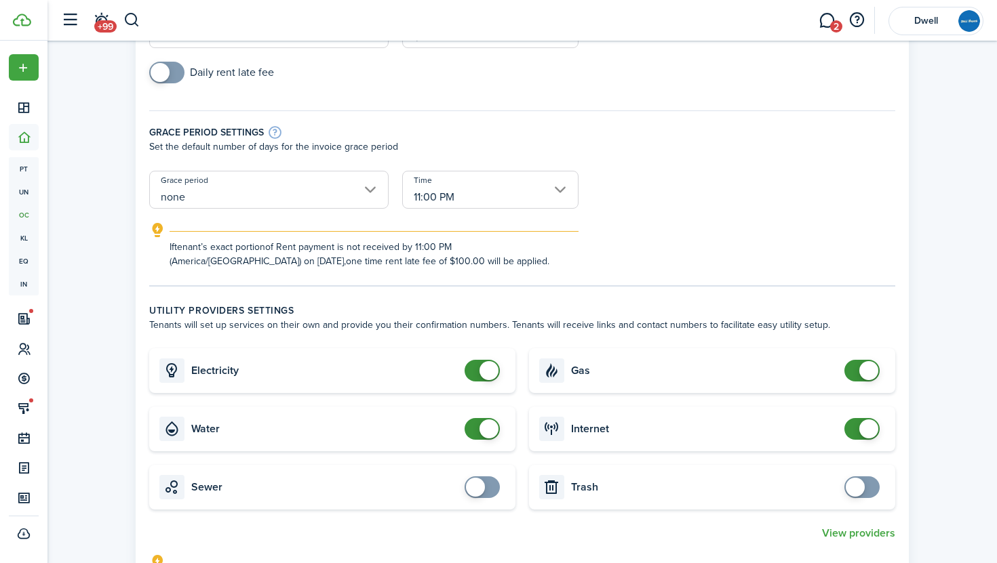
checkbox input "false"
click at [477, 363] on span at bounding box center [482, 371] width 14 height 22
checkbox input "false"
click at [475, 428] on span at bounding box center [482, 429] width 14 height 22
checkbox input "false"
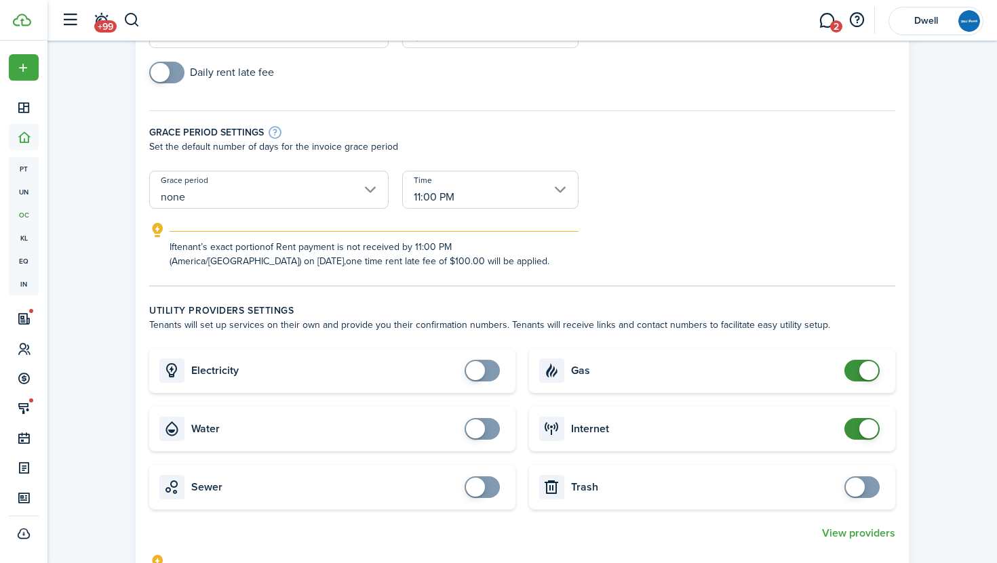
click at [855, 369] on span at bounding box center [862, 371] width 14 height 22
checkbox input "false"
click at [859, 428] on span at bounding box center [868, 429] width 19 height 19
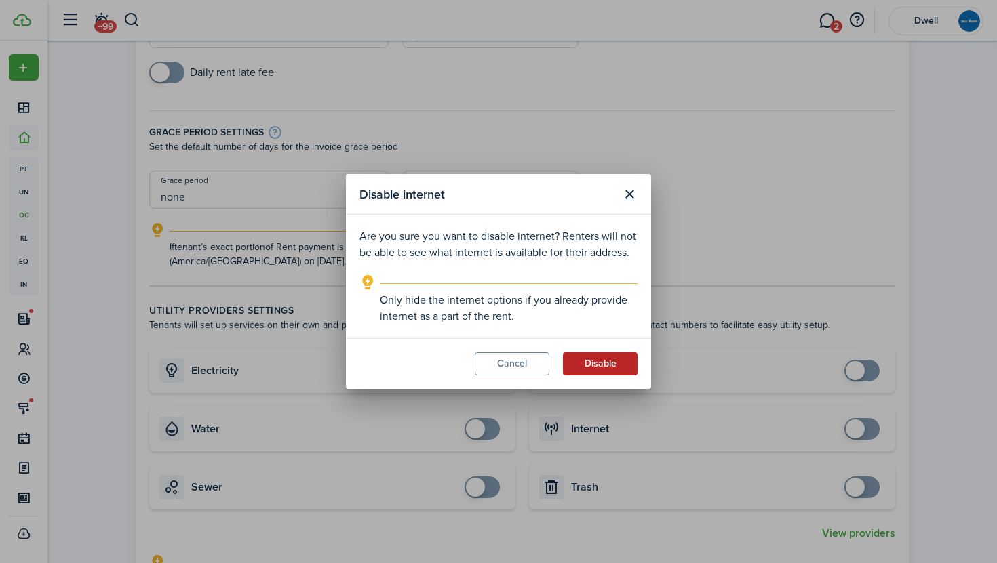
click at [601, 360] on button "Disable" at bounding box center [600, 364] width 75 height 23
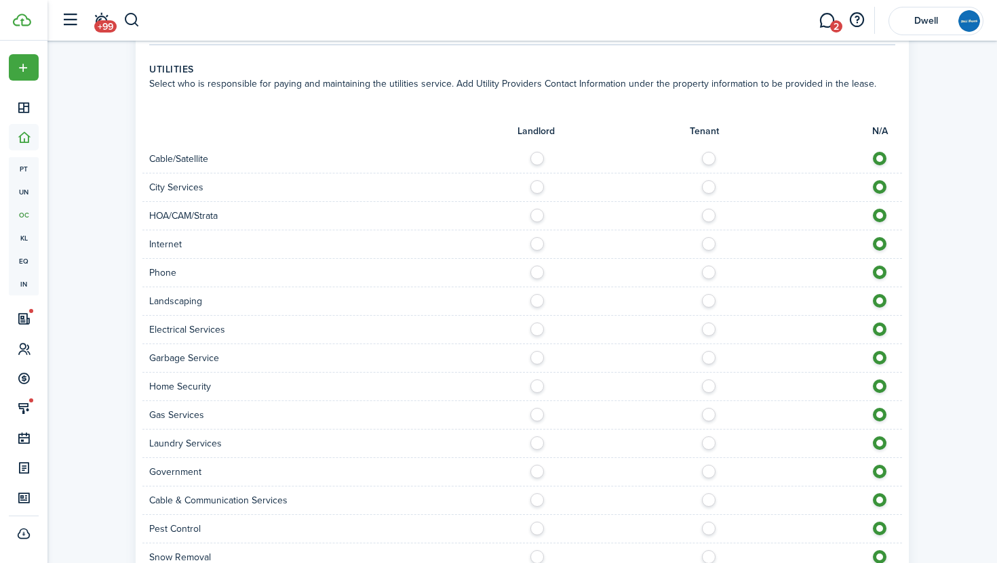
scroll to position [774, 0]
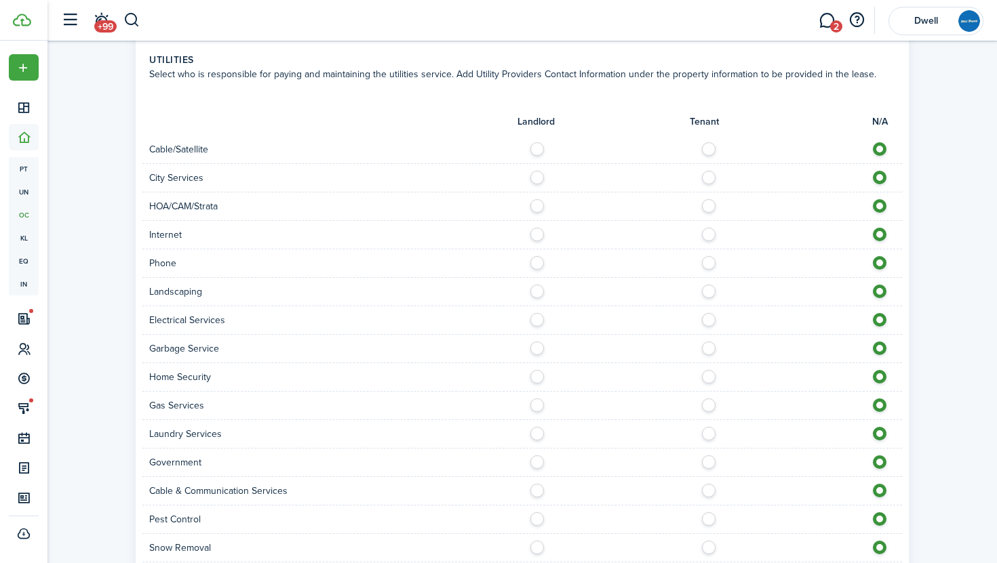
click at [704, 149] on label at bounding box center [712, 145] width 24 height 7
radio input "true"
click at [708, 174] on label at bounding box center [712, 174] width 24 height 7
radio input "true"
click at [706, 231] on label at bounding box center [712, 231] width 24 height 7
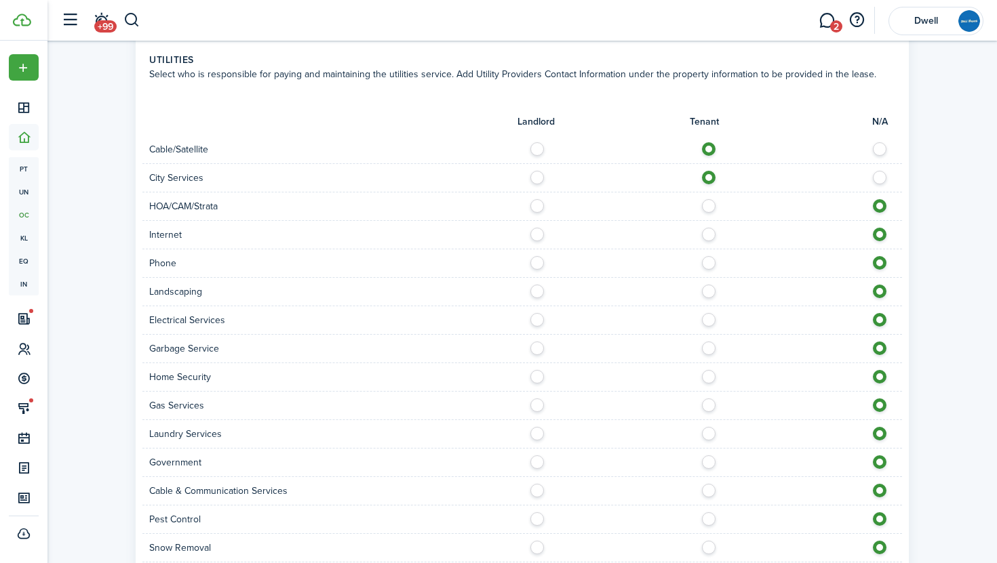
radio input "true"
click at [708, 260] on label at bounding box center [712, 259] width 24 height 7
radio input "true"
click at [534, 291] on label at bounding box center [541, 288] width 24 height 7
radio input "true"
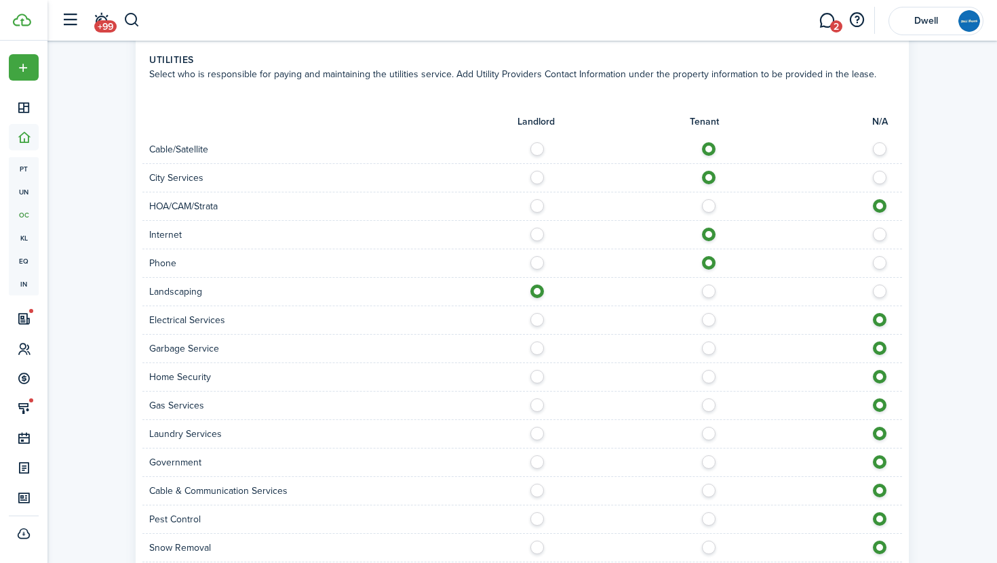
click at [711, 315] on label at bounding box center [712, 316] width 24 height 7
radio input "true"
click at [711, 348] on label at bounding box center [712, 345] width 24 height 7
radio input "true"
click at [708, 373] on label at bounding box center [712, 373] width 24 height 7
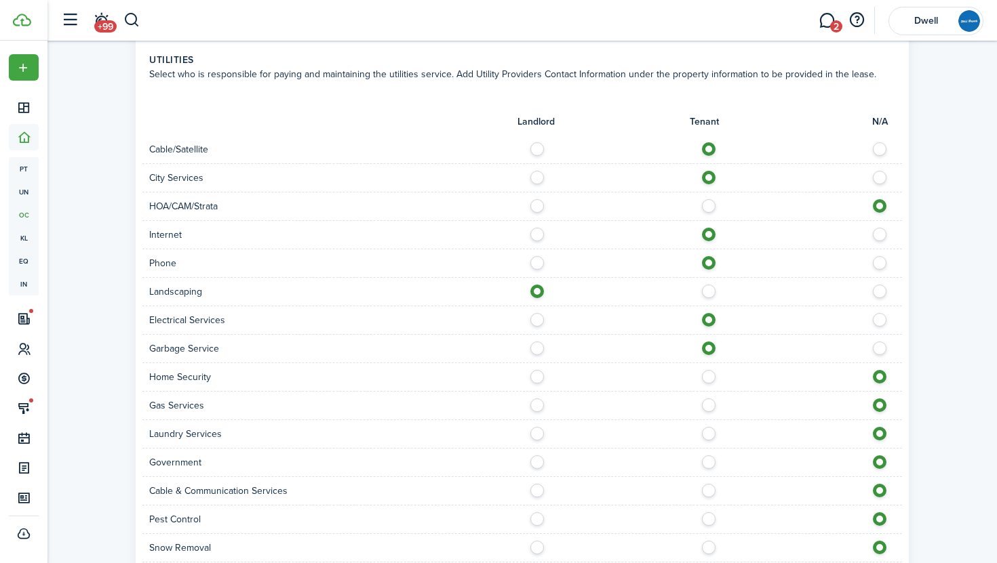
radio input "true"
click at [708, 427] on label at bounding box center [712, 430] width 24 height 7
radio input "true"
click at [706, 486] on label at bounding box center [712, 487] width 24 height 7
radio input "true"
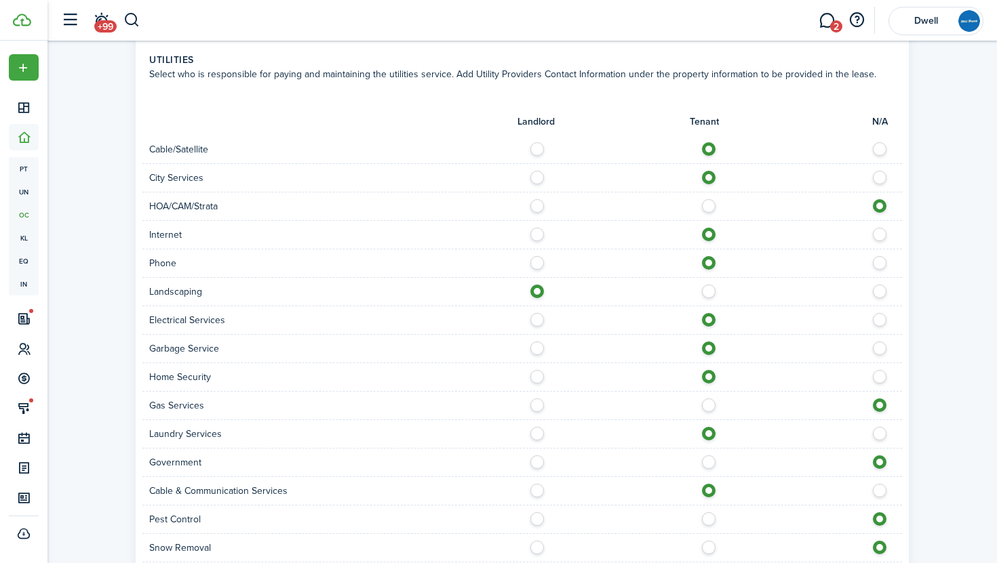
click at [534, 517] on label at bounding box center [541, 516] width 24 height 7
radio input "true"
click at [536, 546] on label at bounding box center [541, 544] width 24 height 7
radio input "true"
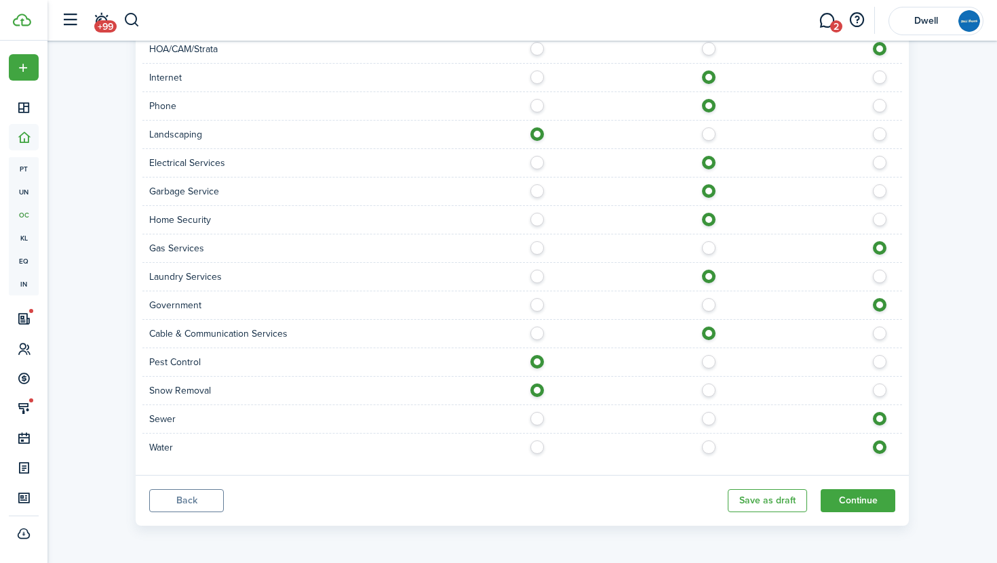
click at [710, 418] on label at bounding box center [712, 415] width 24 height 7
radio input "true"
click at [706, 447] on label at bounding box center [712, 444] width 24 height 7
radio input "true"
click at [865, 496] on button "Continue" at bounding box center [857, 500] width 75 height 23
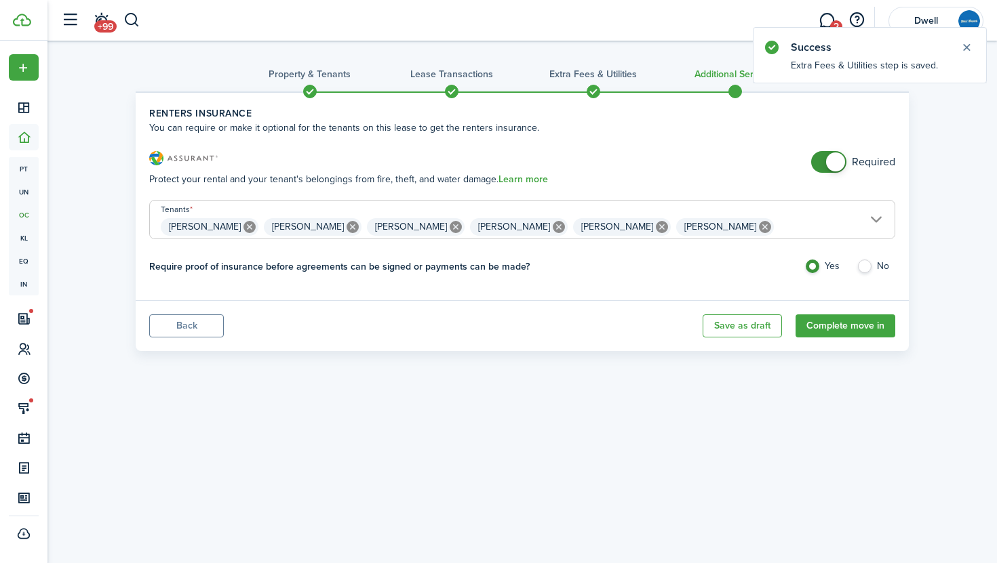
checkbox input "false"
click at [822, 161] on span at bounding box center [829, 162] width 14 height 22
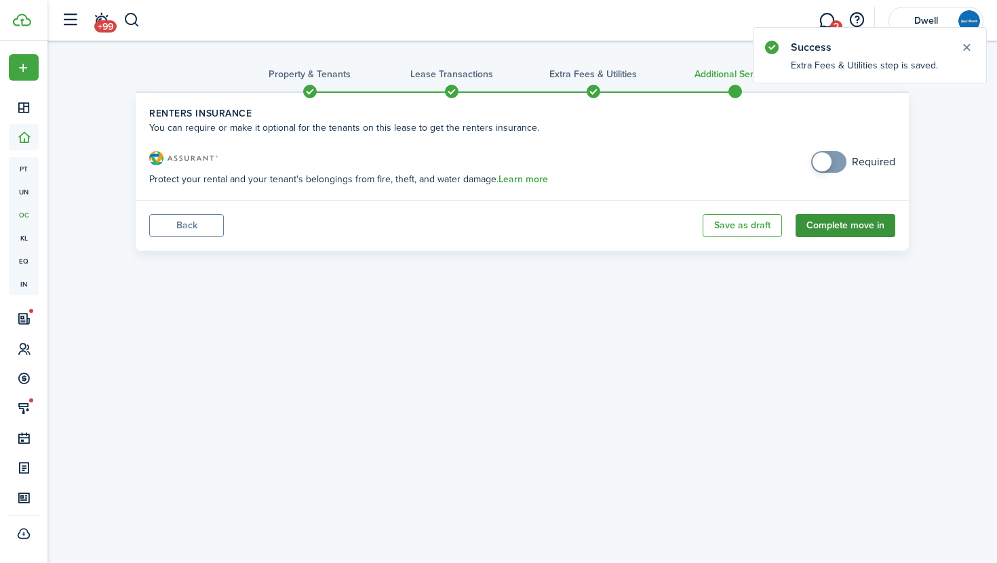
click at [843, 227] on button "Complete move in" at bounding box center [845, 225] width 100 height 23
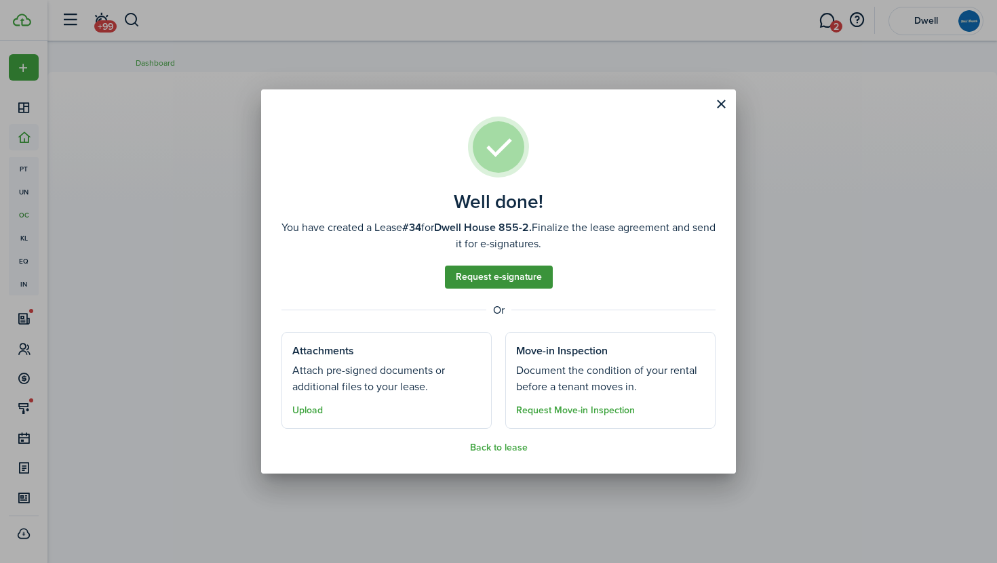
click at [492, 282] on link "Request e-signature" at bounding box center [499, 277] width 108 height 23
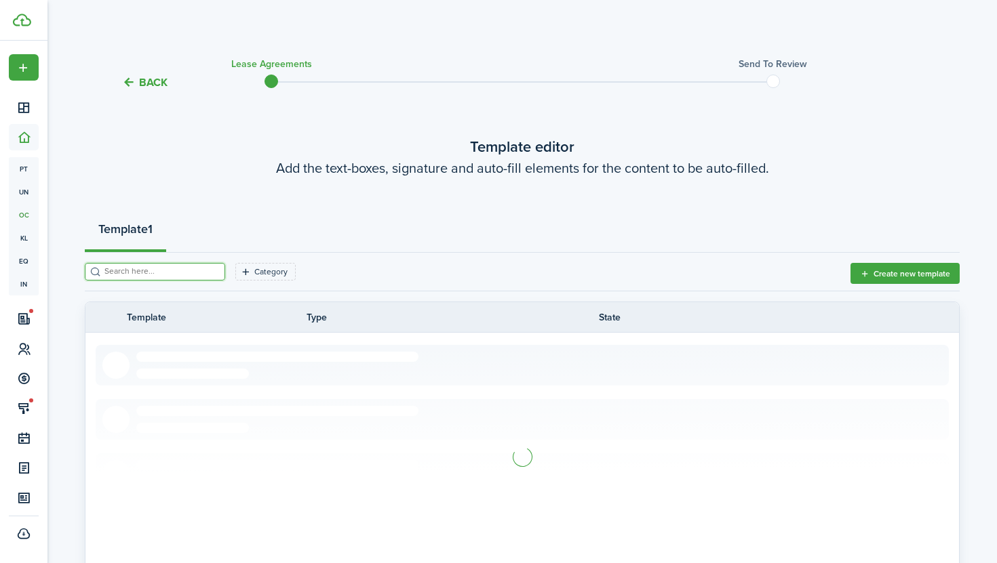
click at [169, 270] on input "search" at bounding box center [160, 271] width 119 height 13
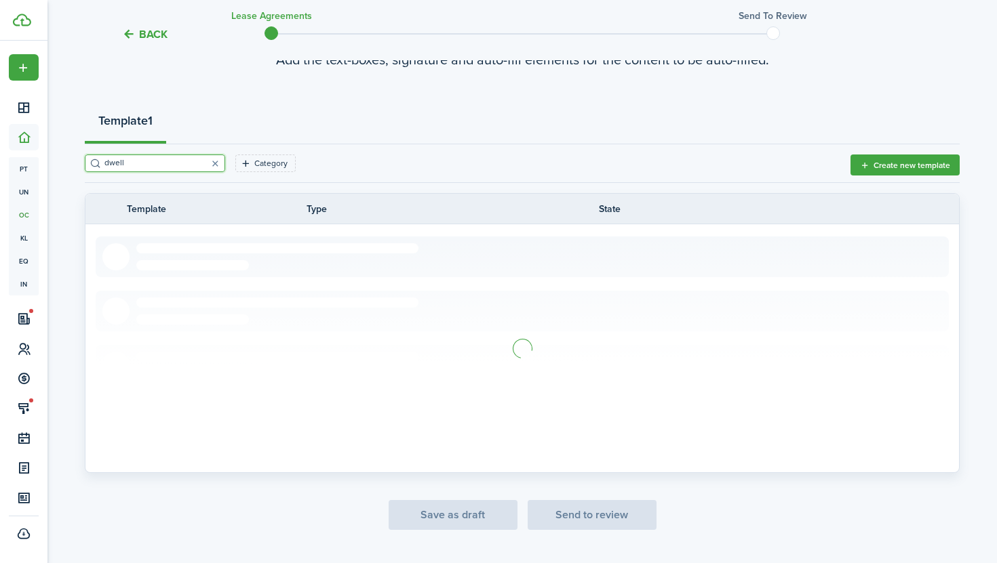
scroll to position [14, 0]
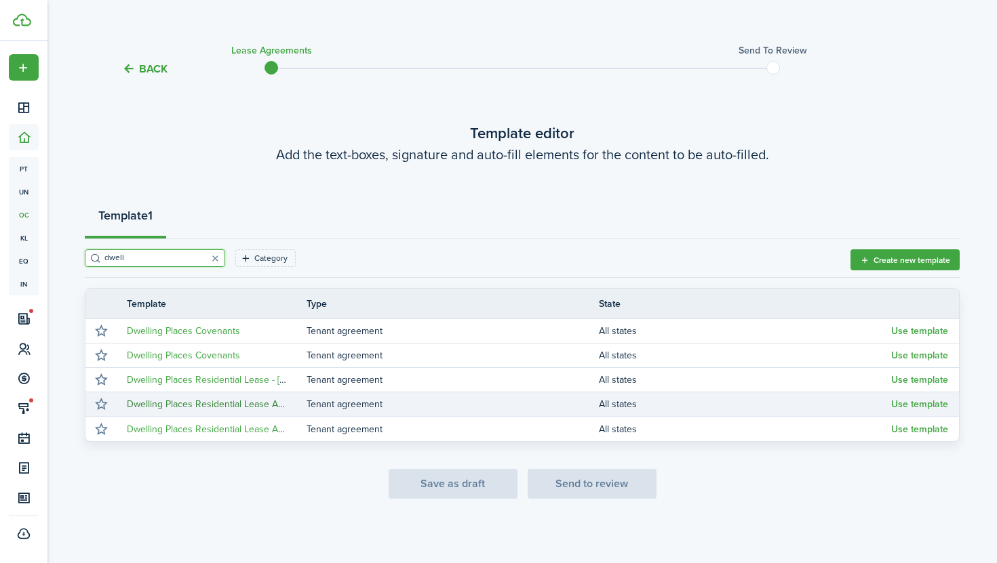
type input "dwell"
click at [220, 404] on link "Dwelling Places Residential Lease Agreement - New" at bounding box center [236, 404] width 219 height 14
